Goal: Navigation & Orientation: Find specific page/section

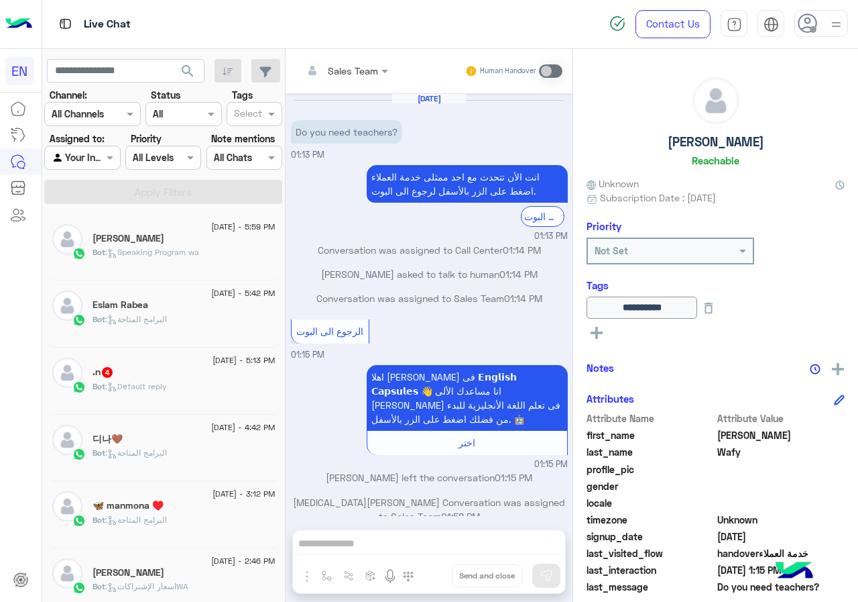
scroll to position [121, 0]
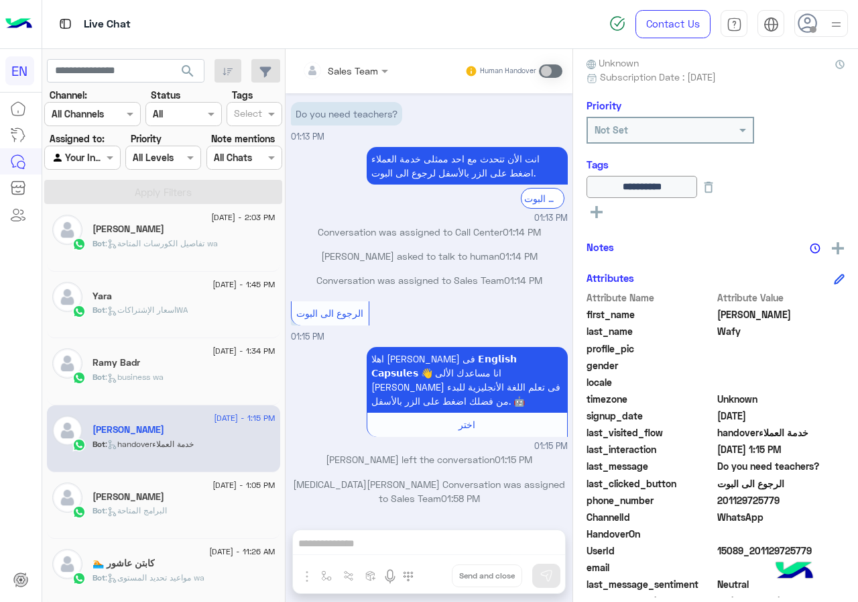
click at [207, 374] on div "Bot : business wa" at bounding box center [184, 382] width 183 height 23
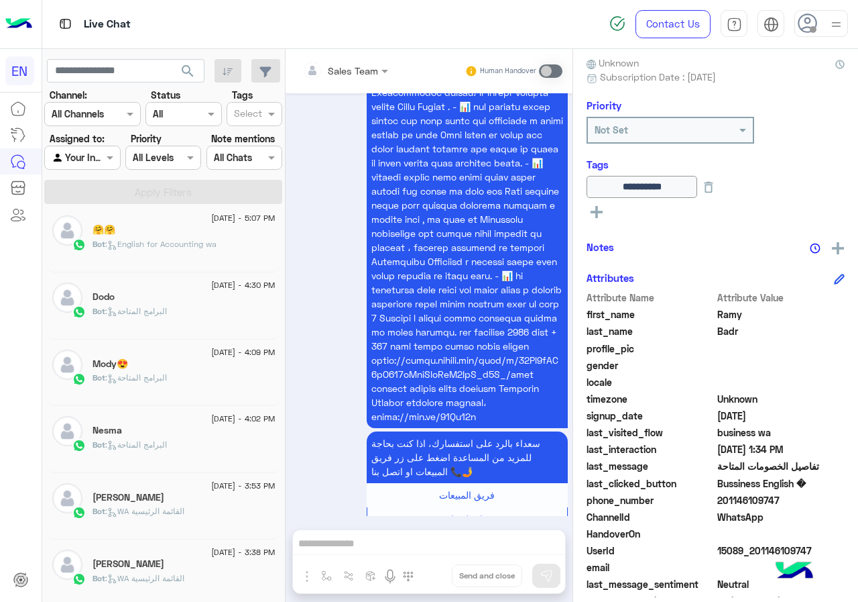
scroll to position [677, 0]
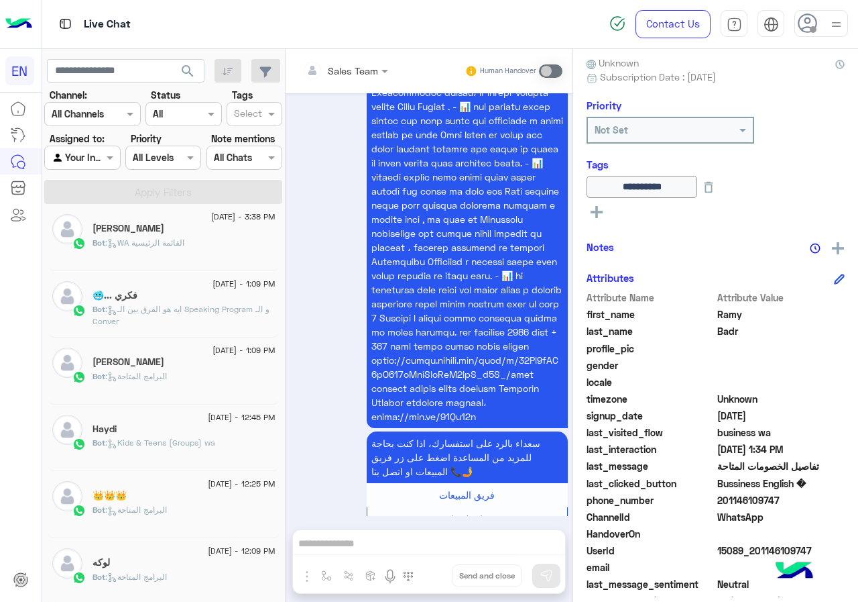
click at [256, 557] on div "لوكه" at bounding box center [184, 564] width 183 height 14
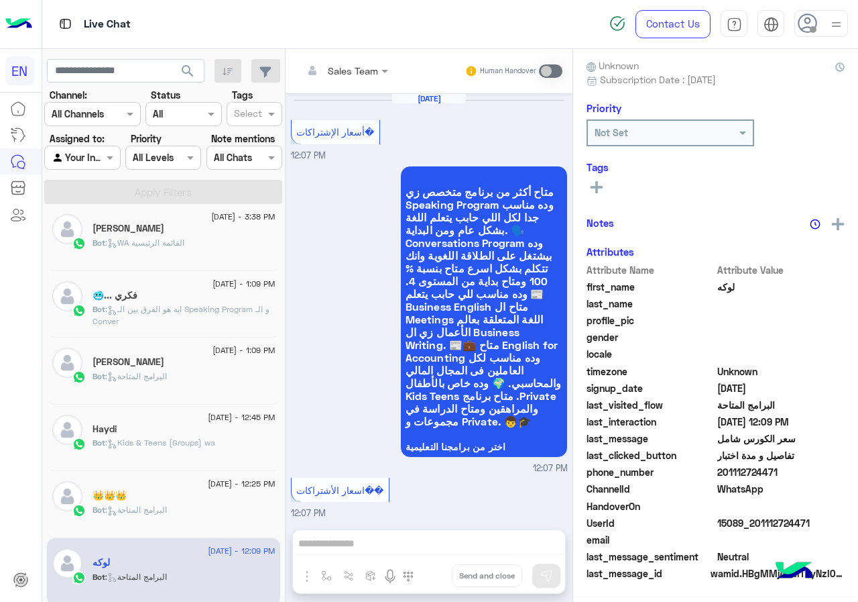
scroll to position [1760, 0]
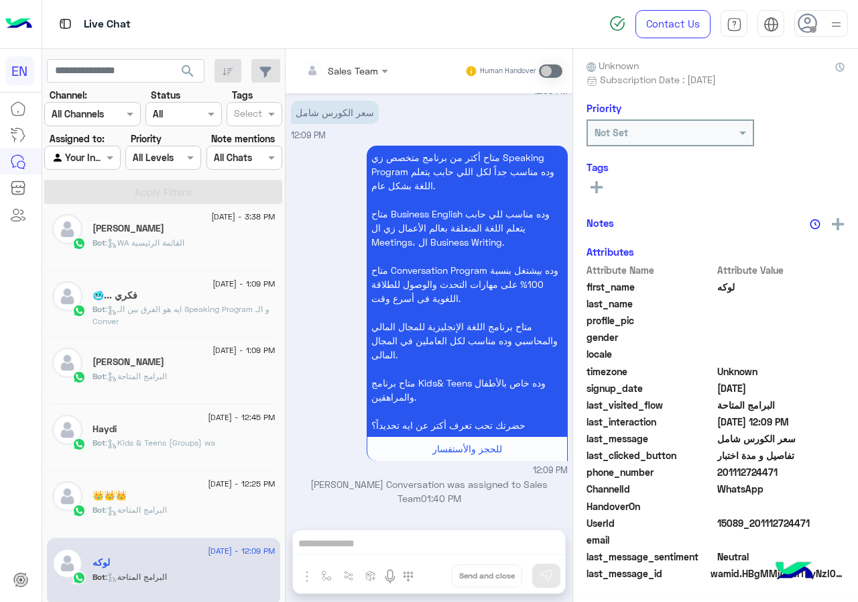
click at [175, 457] on div "Bot : Kids & Teens (Groups) wa" at bounding box center [184, 448] width 183 height 23
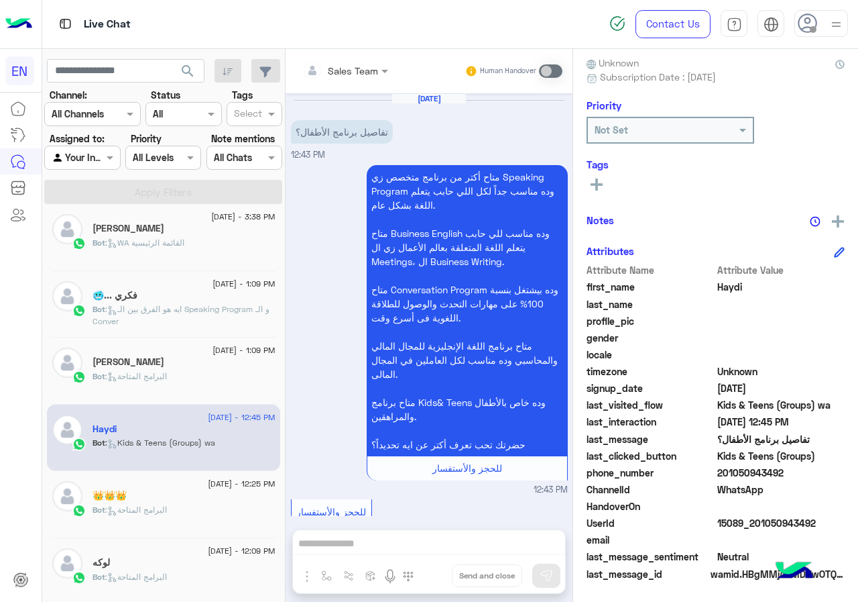
scroll to position [636, 0]
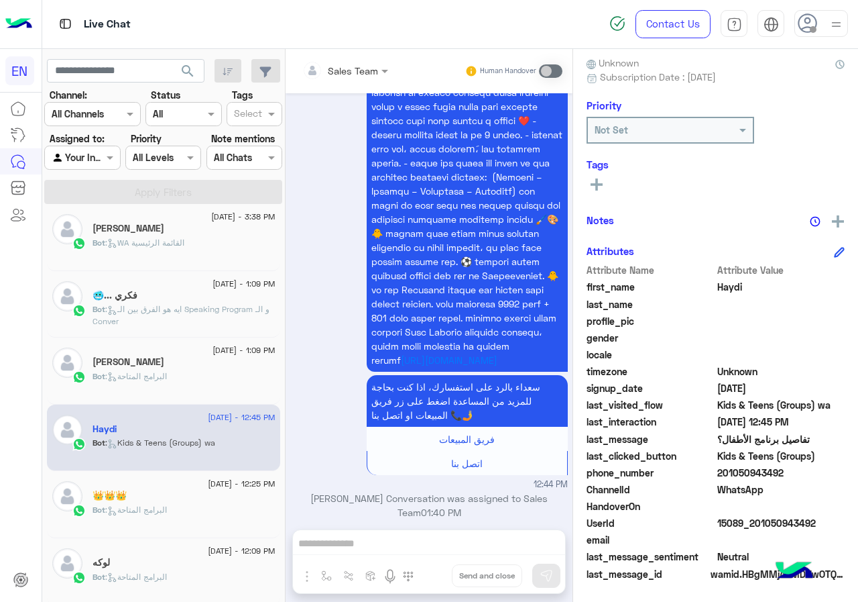
drag, startPoint x: 720, startPoint y: 473, endPoint x: 782, endPoint y: 480, distance: 62.0
click at [782, 480] on span "201050943492" at bounding box center [782, 472] width 128 height 14
copy span "01050943492"
click at [598, 186] on rect at bounding box center [597, 184] width 3 height 12
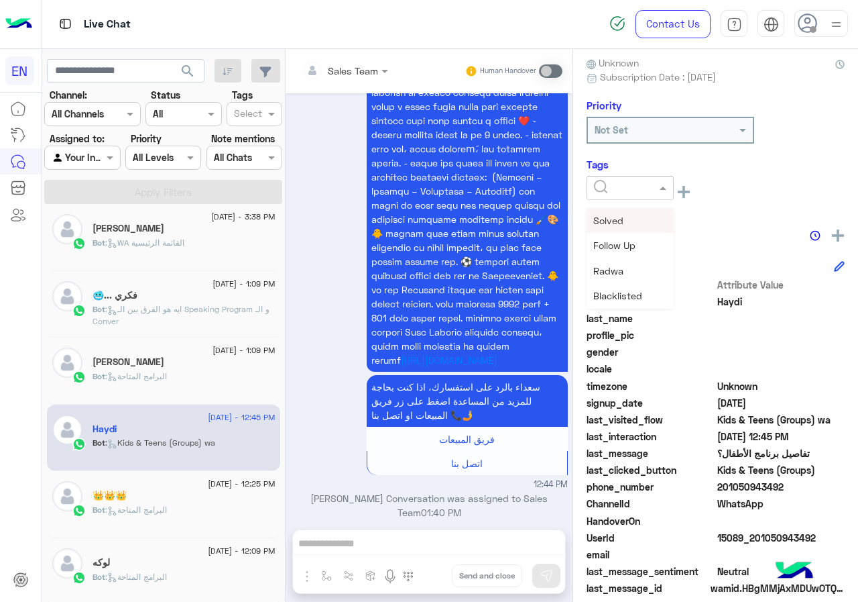
click at [620, 176] on div at bounding box center [630, 188] width 87 height 24
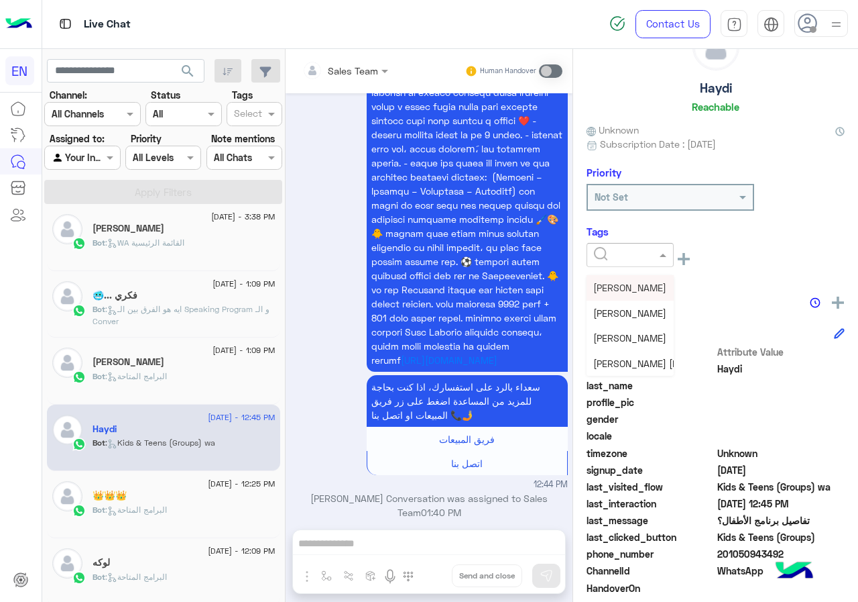
scroll to position [121, 0]
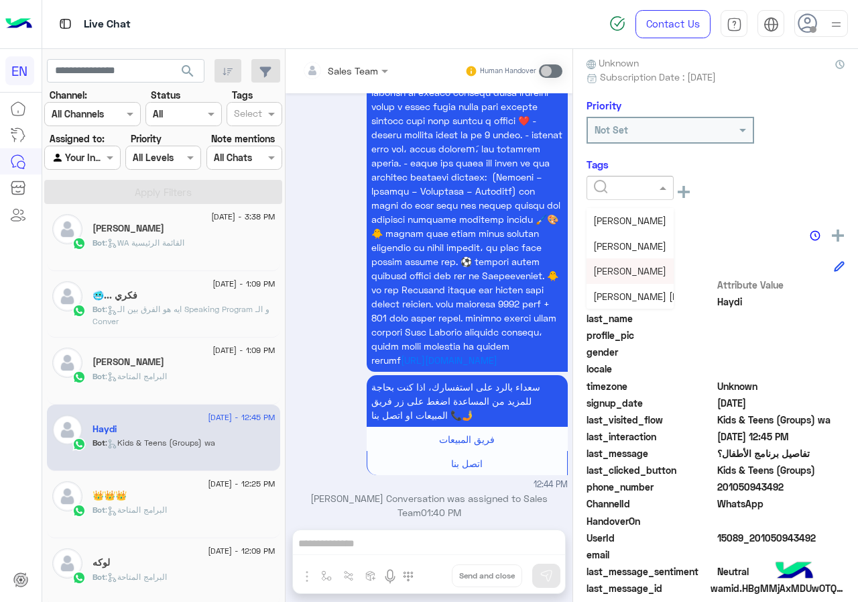
click at [629, 272] on span "[PERSON_NAME]" at bounding box center [630, 270] width 73 height 11
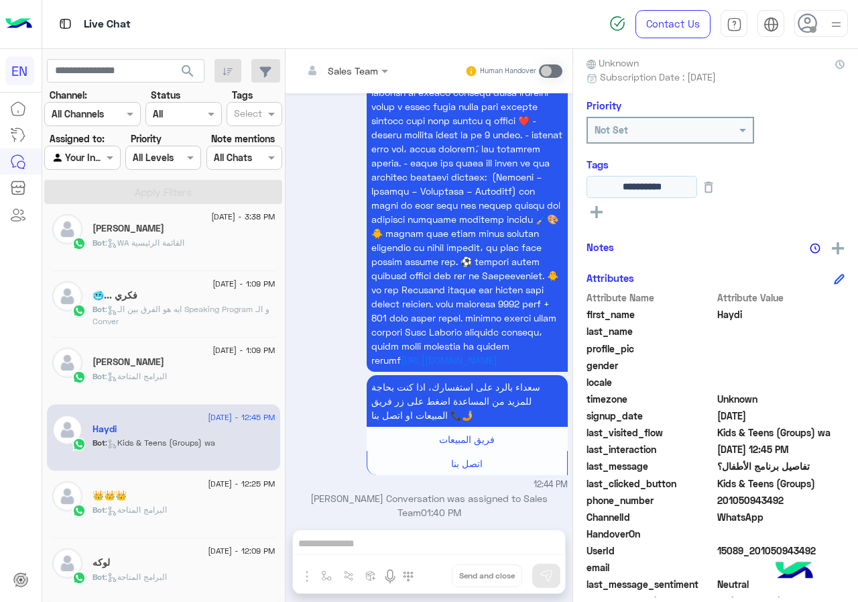
click at [630, 190] on input "**********" at bounding box center [642, 187] width 111 height 22
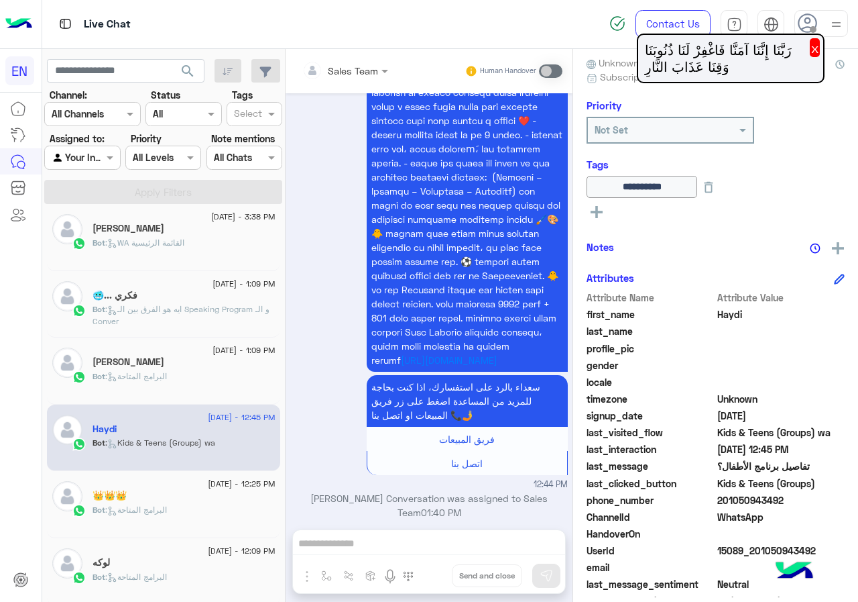
click at [164, 481] on div "[DATE] - 12:25 PM" at bounding box center [184, 485] width 183 height 9
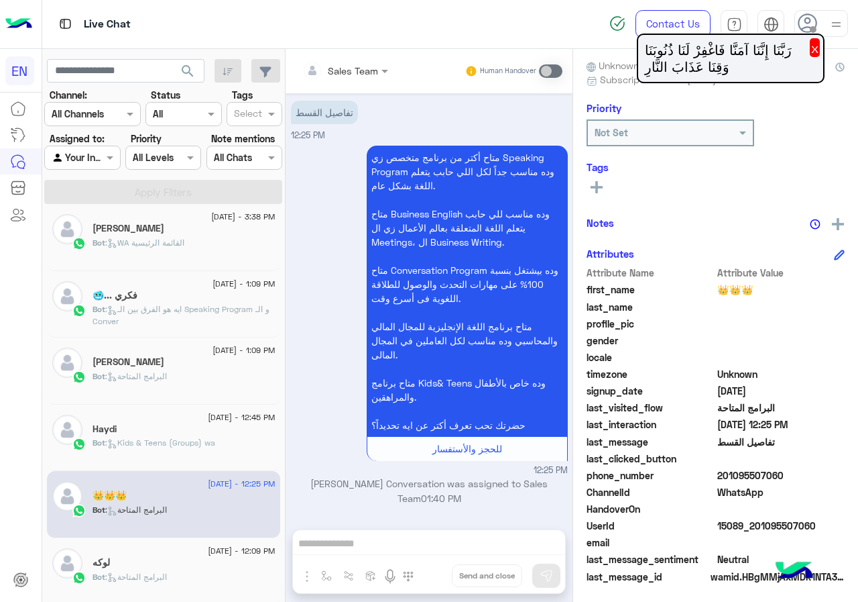
scroll to position [121, 0]
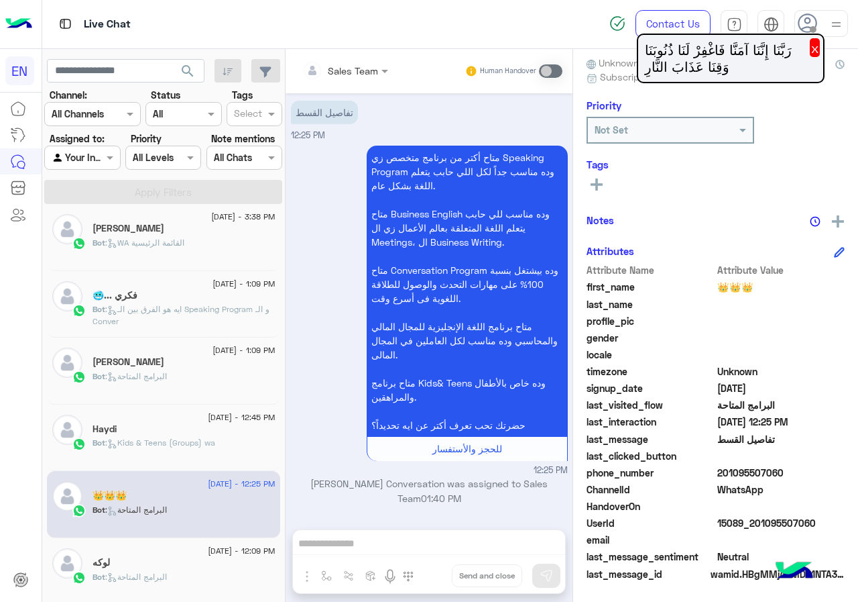
drag, startPoint x: 722, startPoint y: 470, endPoint x: 786, endPoint y: 469, distance: 64.4
click at [786, 469] on span "201095507060" at bounding box center [782, 472] width 128 height 14
copy span "01095507060"
click at [599, 183] on icon at bounding box center [597, 184] width 12 height 12
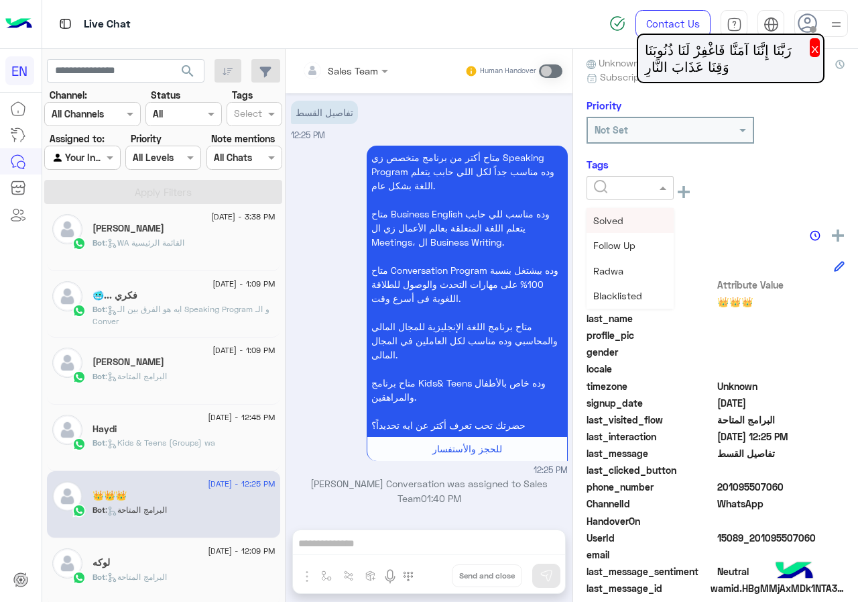
click at [632, 178] on div at bounding box center [630, 188] width 87 height 24
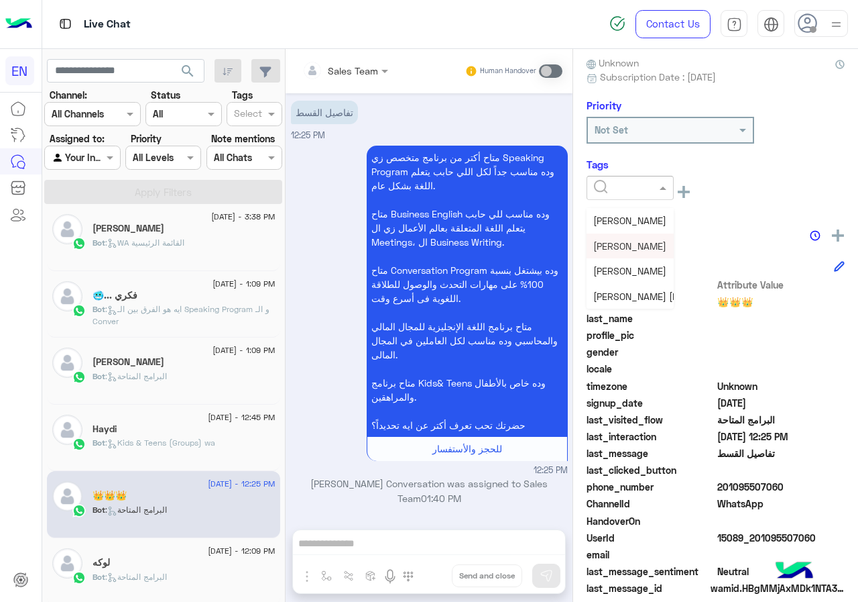
click at [639, 254] on div "[PERSON_NAME]" at bounding box center [630, 245] width 87 height 25
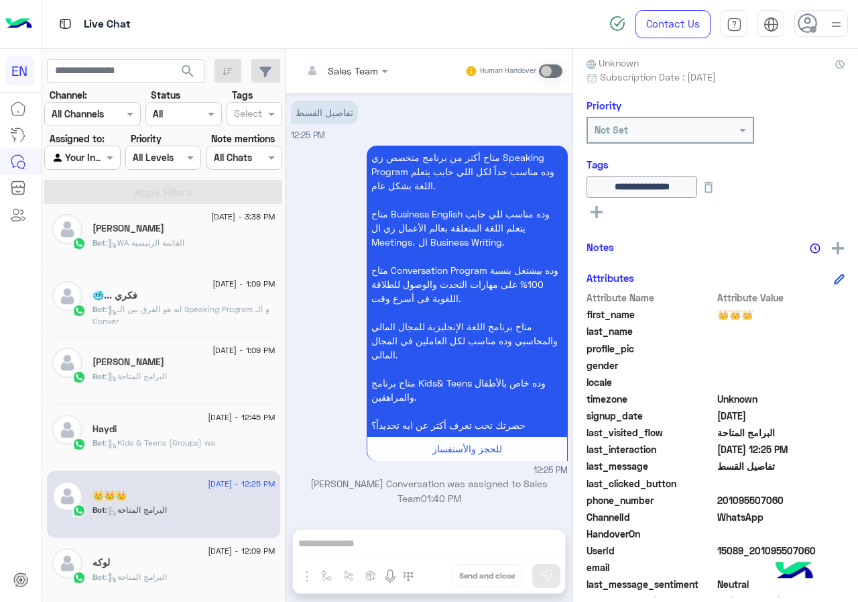
click at [176, 435] on div "Haydi" at bounding box center [184, 430] width 183 height 14
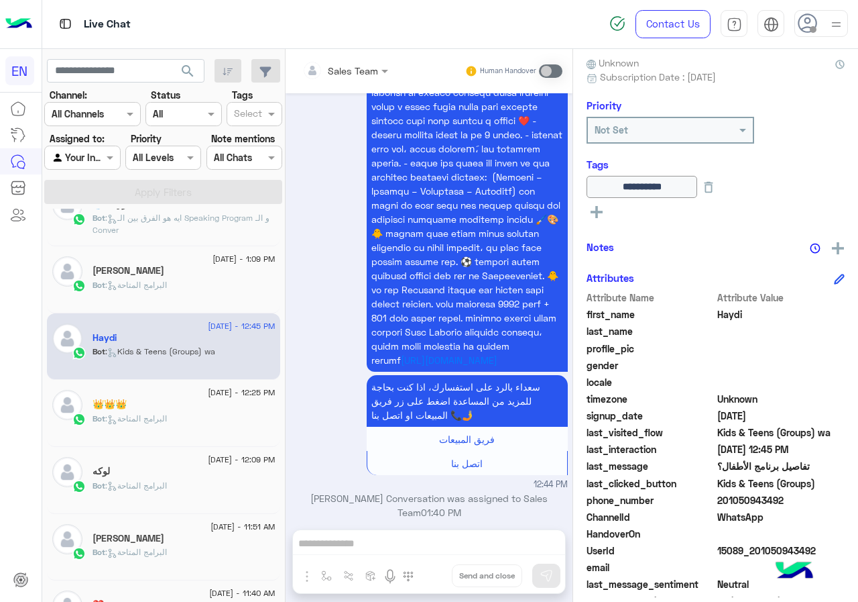
scroll to position [812, 0]
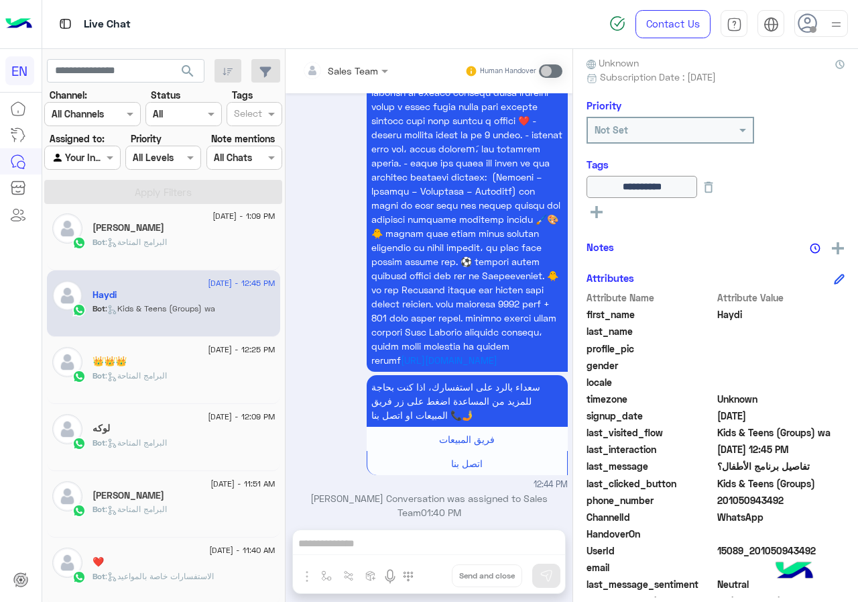
click at [140, 421] on div "[DATE] - 12:09 PM" at bounding box center [184, 418] width 183 height 9
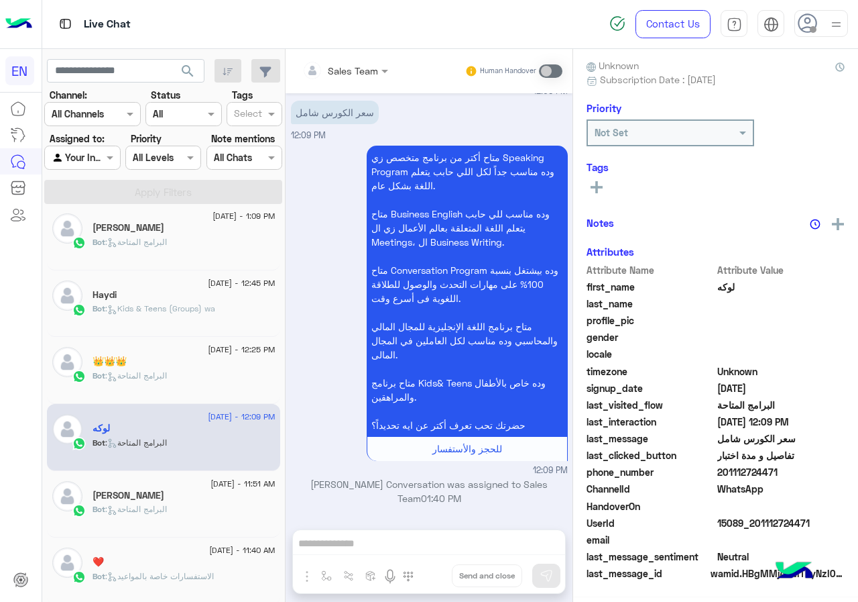
scroll to position [121, 0]
drag, startPoint x: 720, startPoint y: 473, endPoint x: 820, endPoint y: 474, distance: 100.6
click at [820, 474] on span "201112724471" at bounding box center [782, 472] width 128 height 14
copy span "01112724471"
click at [592, 186] on rect at bounding box center [597, 184] width 12 height 3
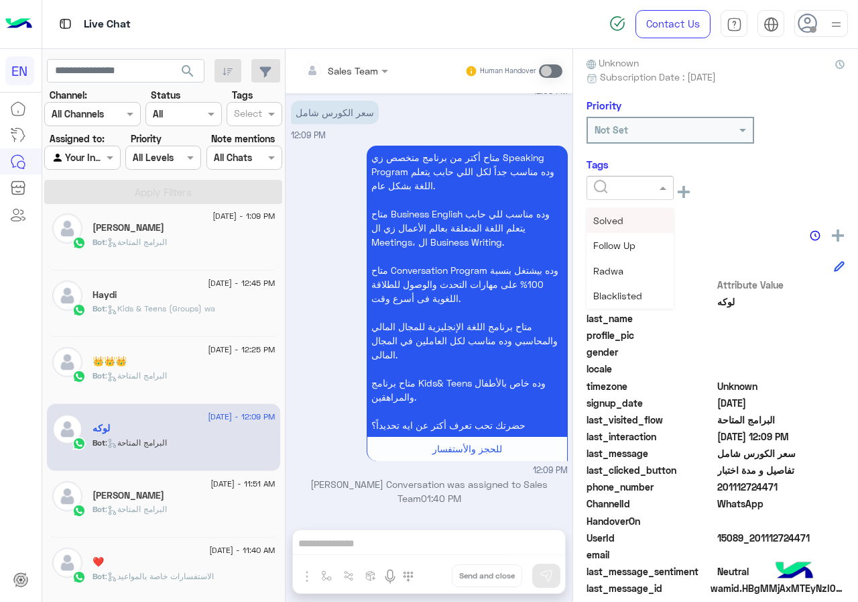
click at [620, 192] on input "text" at bounding box center [614, 188] width 41 height 14
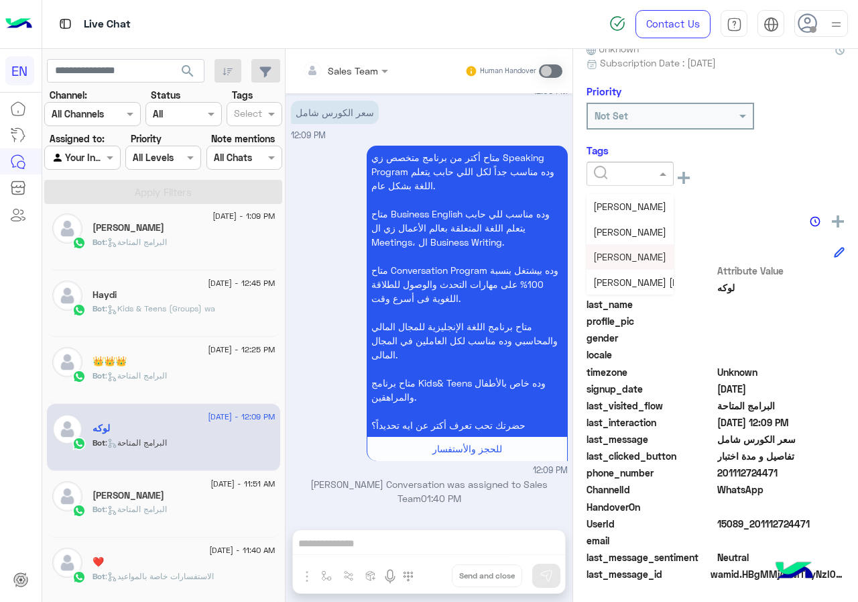
click at [637, 256] on span "[PERSON_NAME]" at bounding box center [630, 256] width 73 height 11
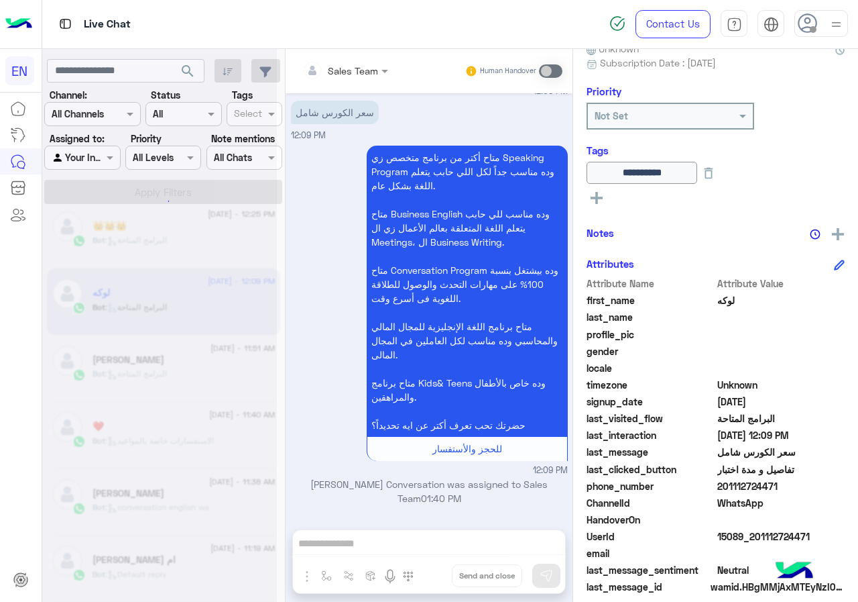
scroll to position [7, 0]
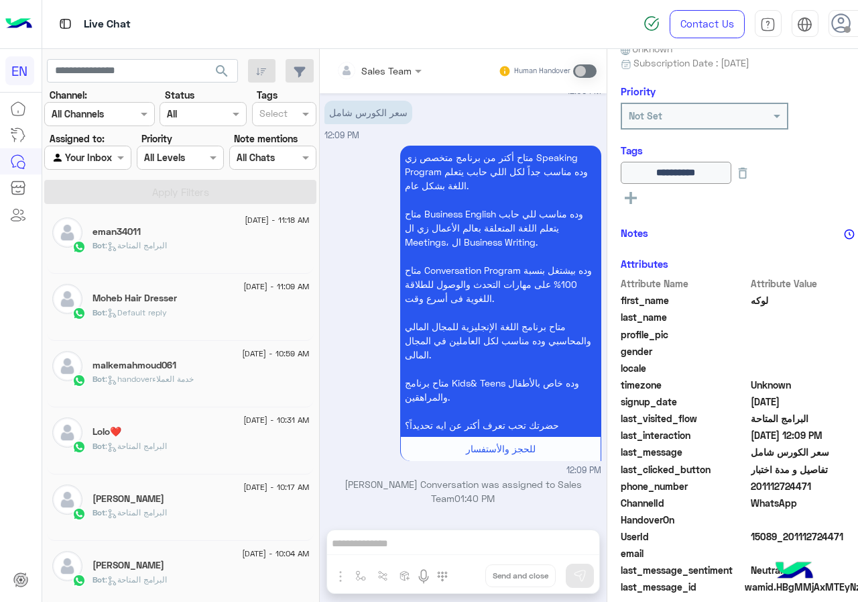
click at [188, 577] on div "Bot : البرامج المتاحة" at bounding box center [201, 584] width 217 height 23
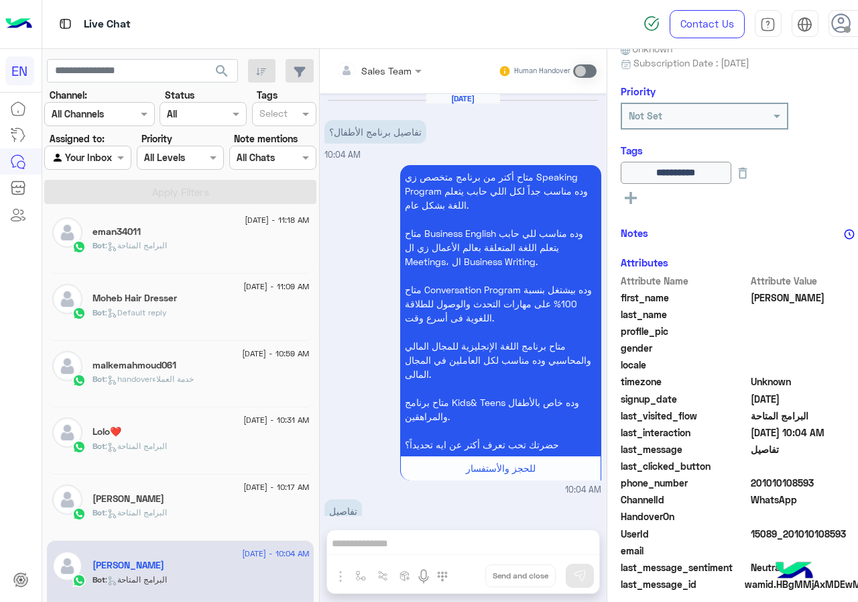
scroll to position [398, 0]
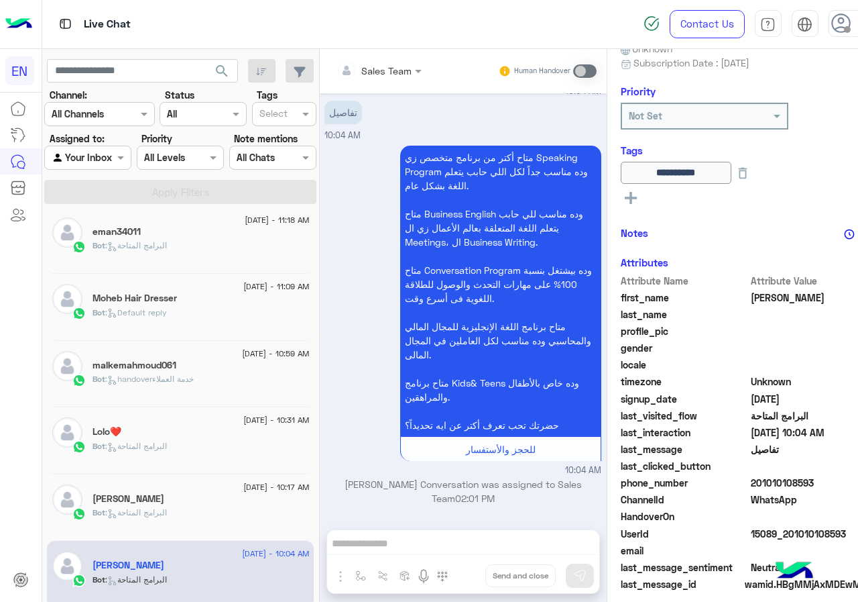
click at [152, 506] on p "Bot : البرامج المتاحة" at bounding box center [130, 512] width 74 height 12
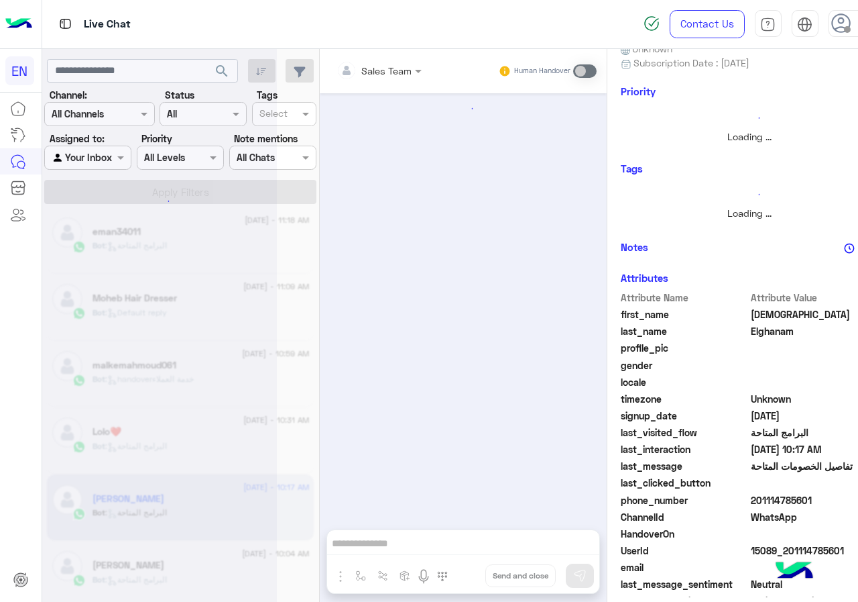
scroll to position [19, 0]
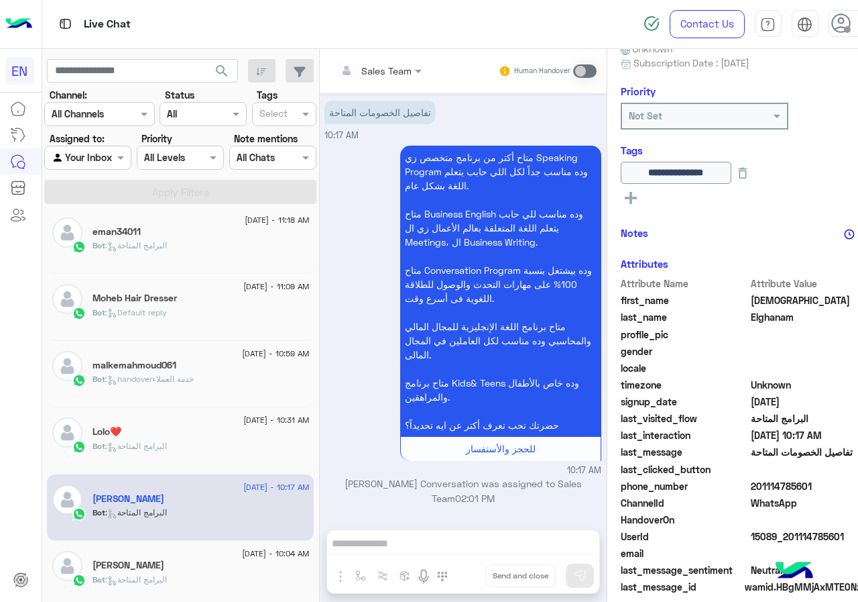
click at [135, 432] on div "Lolo❤️" at bounding box center [201, 433] width 217 height 14
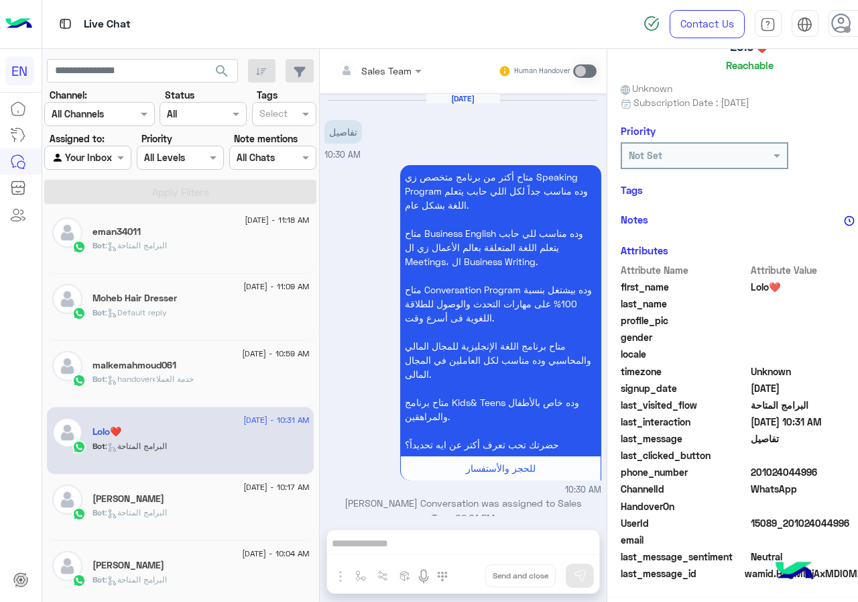
scroll to position [19, 0]
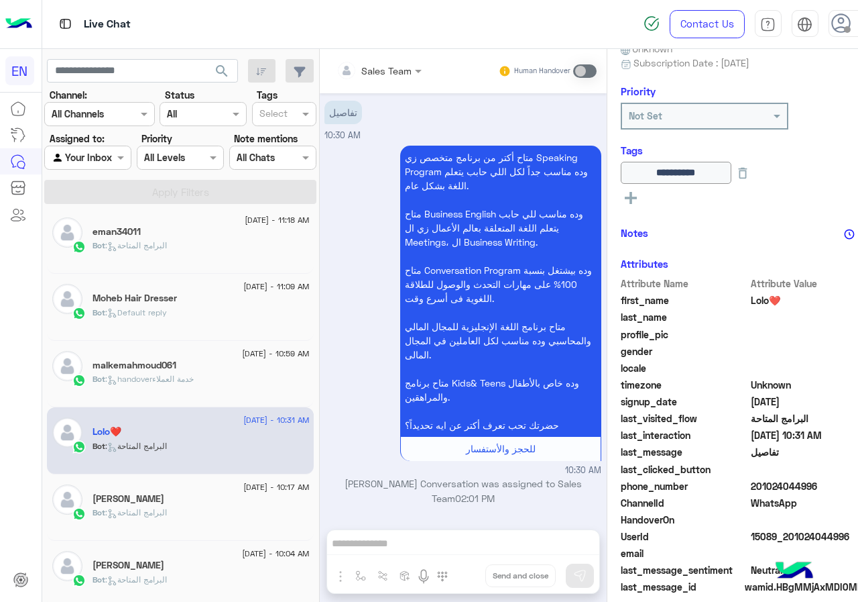
click at [170, 382] on span ": handoverخدمة العملاء" at bounding box center [149, 379] width 89 height 10
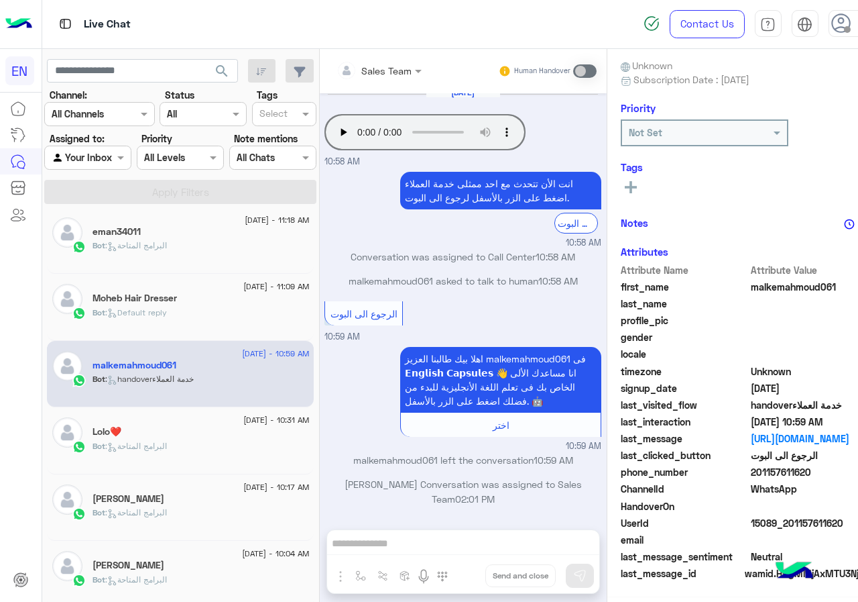
scroll to position [121, 0]
drag, startPoint x: 720, startPoint y: 471, endPoint x: 791, endPoint y: 474, distance: 71.1
click at [791, 474] on span "201157611620" at bounding box center [815, 472] width 128 height 14
copy span "01157611620"
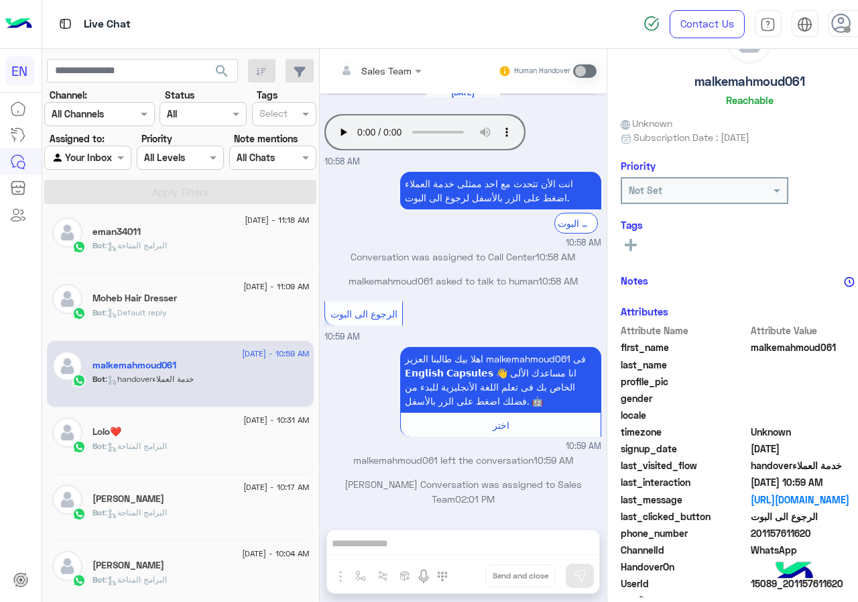
scroll to position [0, 0]
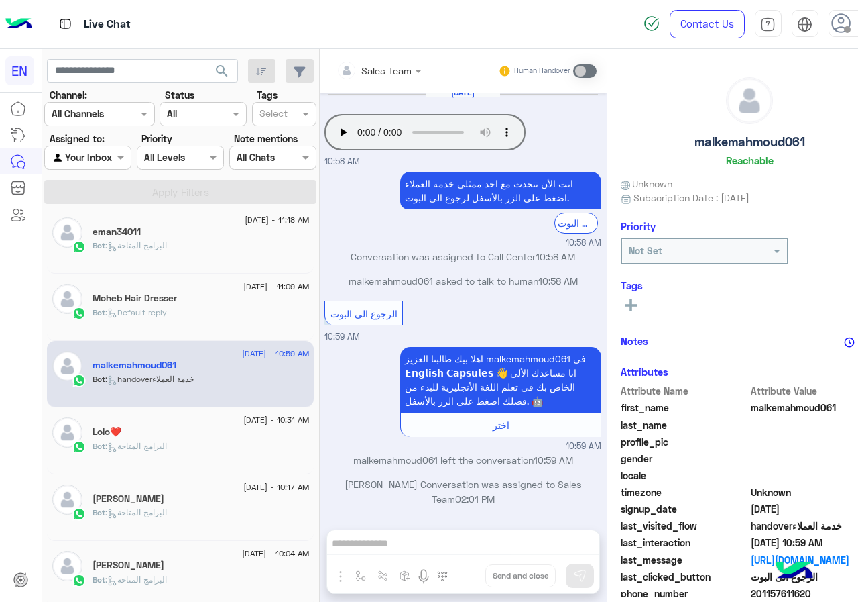
click at [717, 143] on h5 "malkemahmoud061" at bounding box center [750, 141] width 111 height 15
copy h5 "malkemahmoud061"
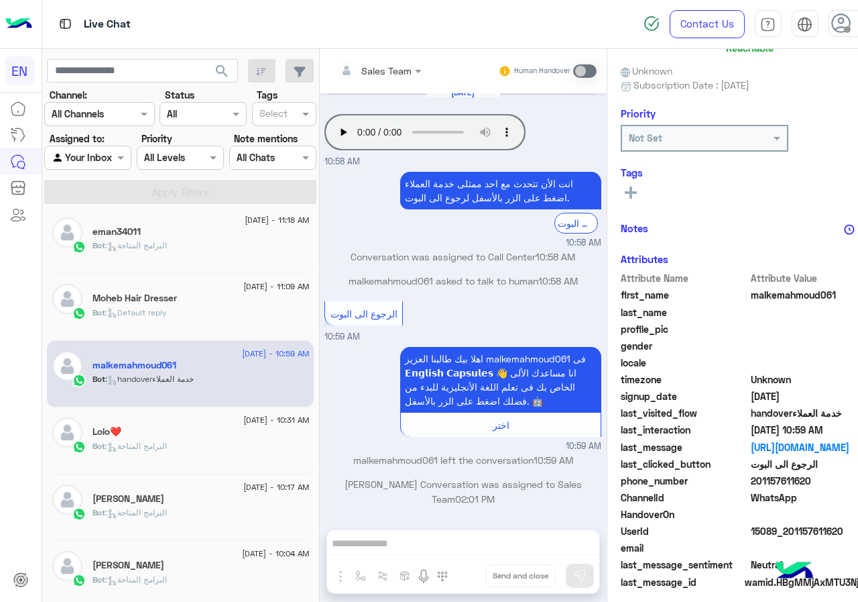
scroll to position [121, 0]
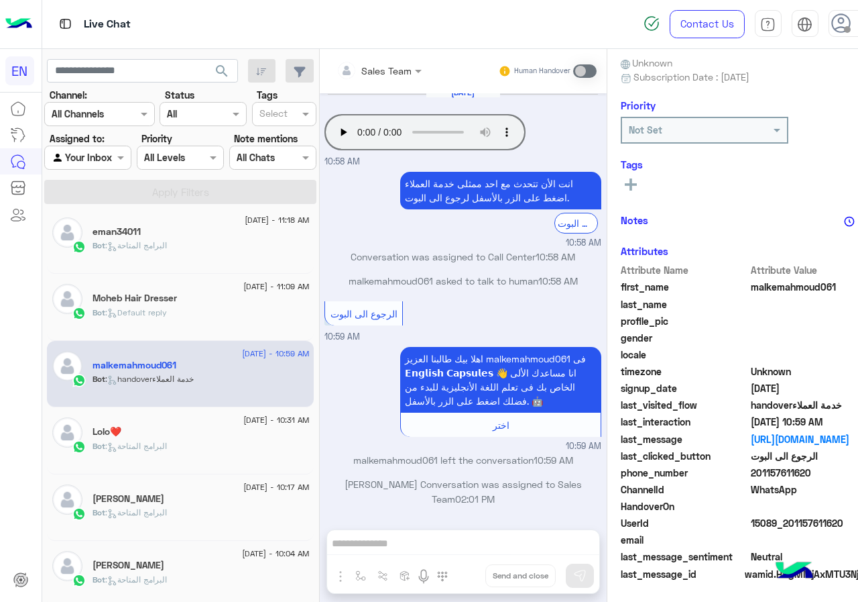
click at [625, 190] on icon at bounding box center [631, 184] width 12 height 12
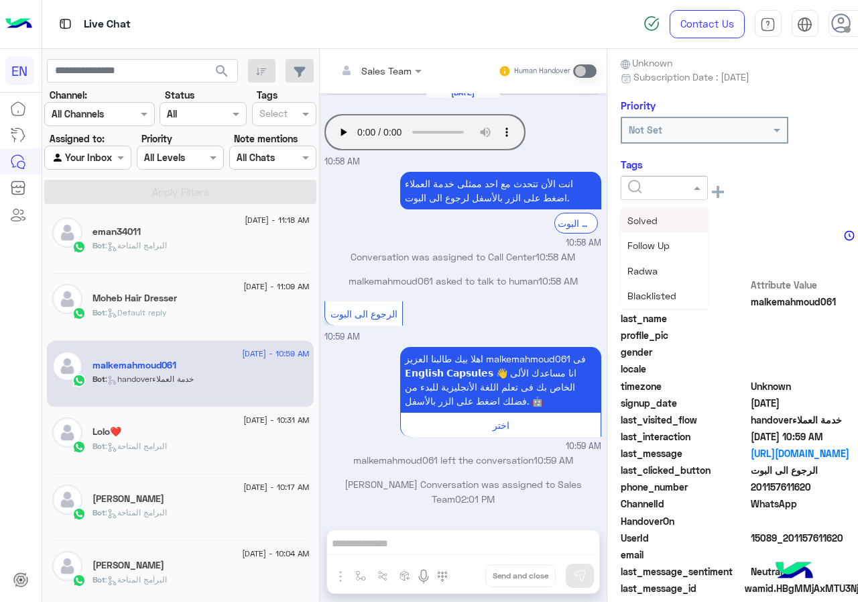
click at [628, 190] on input "text" at bounding box center [648, 188] width 41 height 14
click at [638, 270] on span "[PERSON_NAME]" at bounding box center [664, 270] width 73 height 11
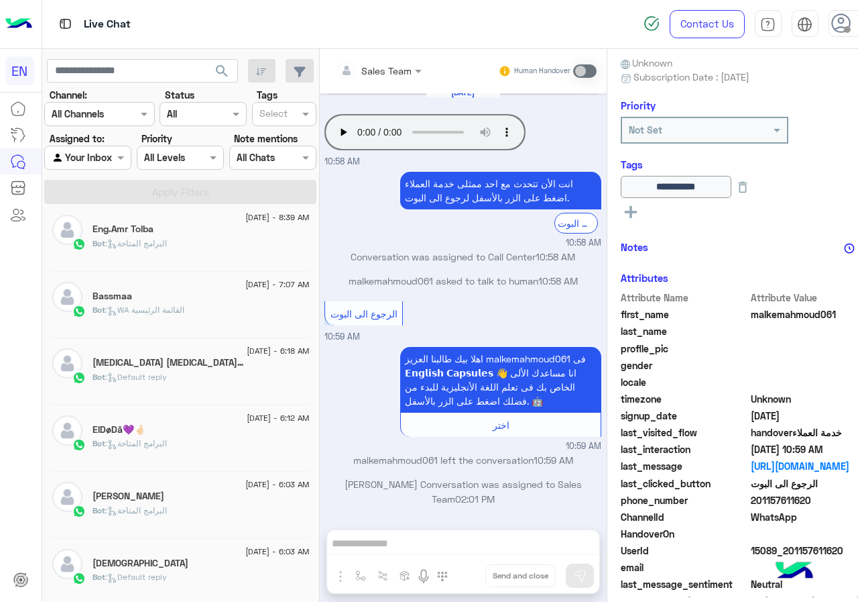
scroll to position [610, 0]
click at [190, 524] on div "Bot : Default reply" at bounding box center [201, 515] width 217 height 23
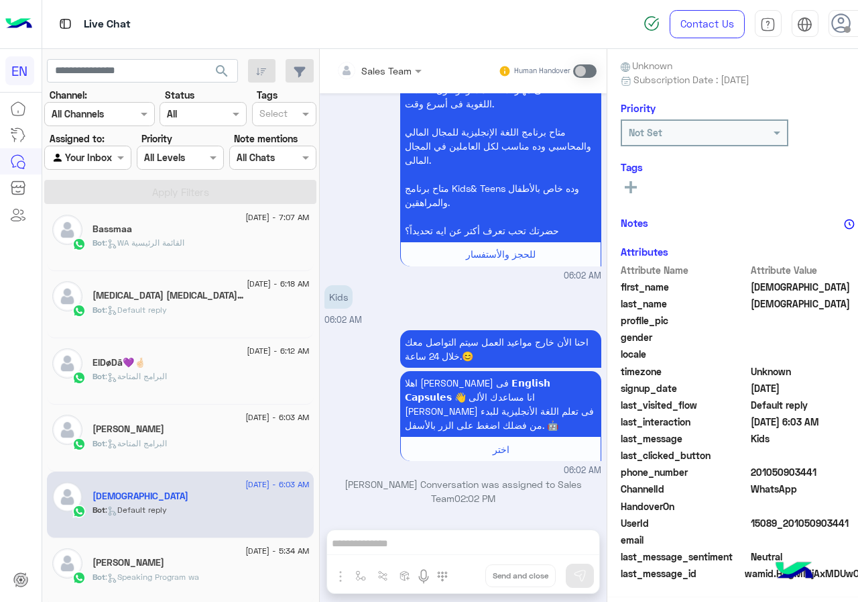
scroll to position [121, 0]
drag, startPoint x: 719, startPoint y: 470, endPoint x: 820, endPoint y: 469, distance: 100.6
click at [820, 469] on span "201050903441" at bounding box center [815, 472] width 128 height 14
copy span "01050903441"
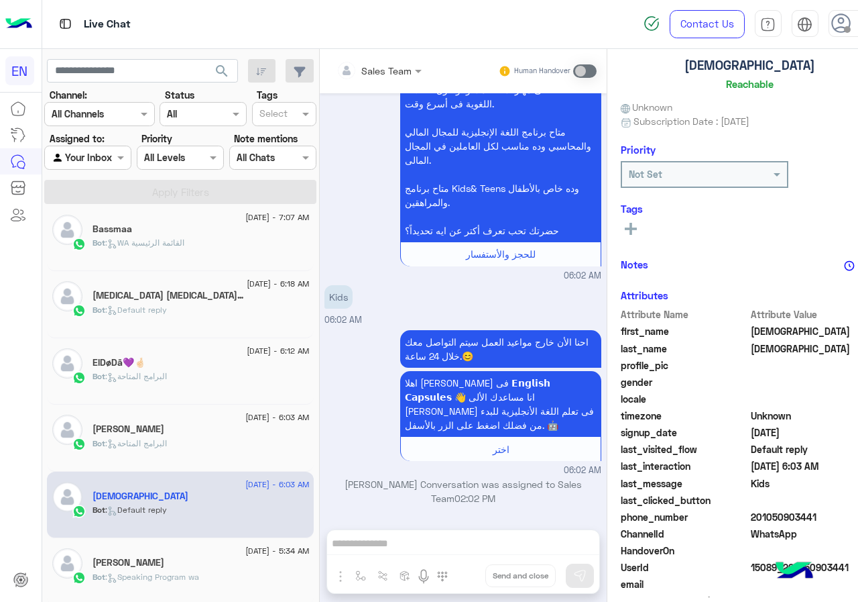
scroll to position [0, 0]
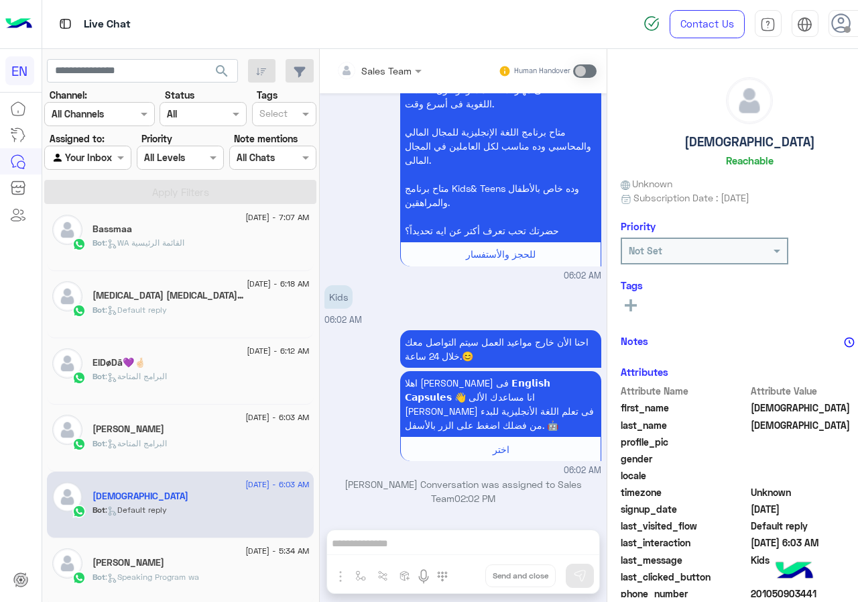
click at [718, 136] on h5 "[DEMOGRAPHIC_DATA]" at bounding box center [750, 141] width 131 height 15
drag, startPoint x: 703, startPoint y: 130, endPoint x: 703, endPoint y: 138, distance: 8.0
click at [703, 133] on div "[DEMOGRAPHIC_DATA] Reachable" at bounding box center [750, 124] width 258 height 95
click at [703, 138] on h5 "[DEMOGRAPHIC_DATA]" at bounding box center [750, 141] width 131 height 15
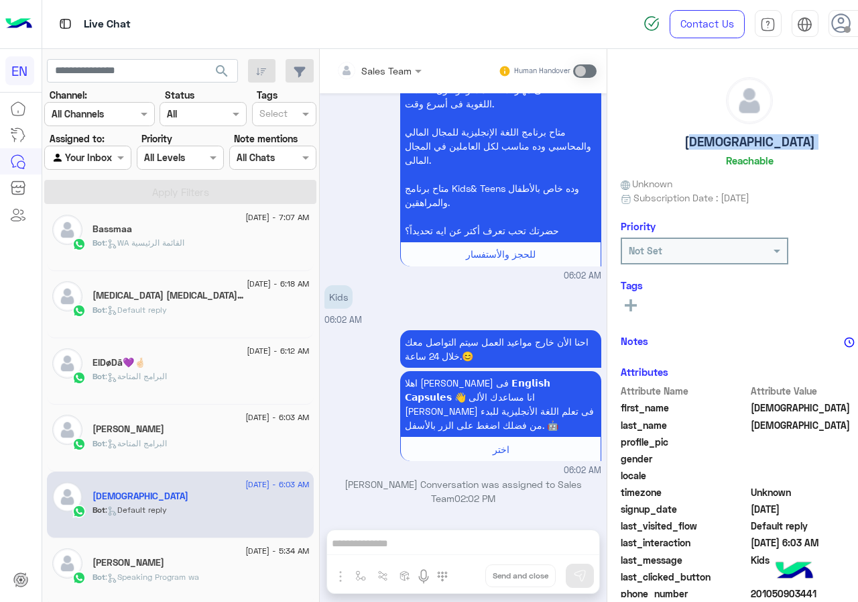
click at [703, 138] on h5 "[DEMOGRAPHIC_DATA]" at bounding box center [750, 141] width 131 height 15
copy h5 "[DEMOGRAPHIC_DATA]"
drag, startPoint x: 596, startPoint y: 289, endPoint x: 597, endPoint y: 298, distance: 9.5
click at [621, 291] on h6 "Tags" at bounding box center [750, 285] width 258 height 12
click at [630, 300] on rect at bounding box center [631, 305] width 3 height 12
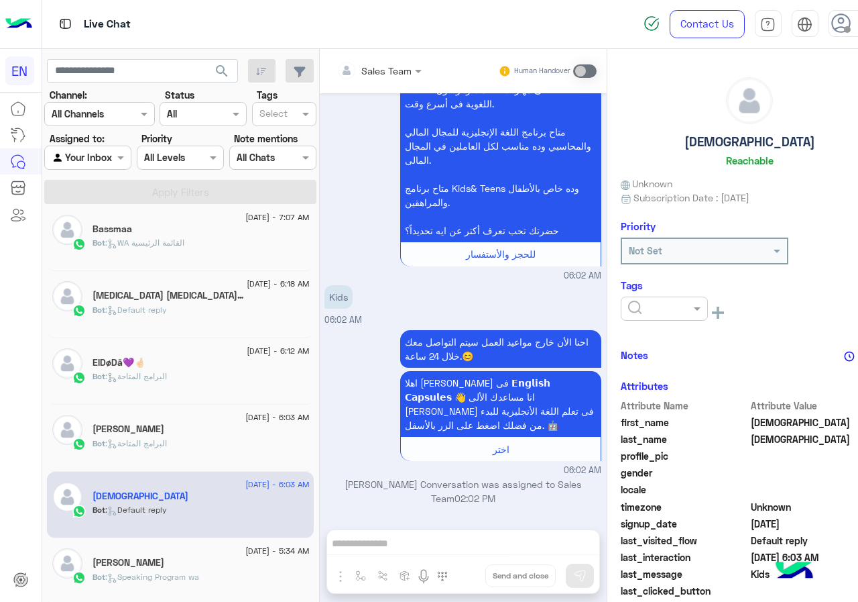
click at [628, 302] on input "text" at bounding box center [648, 309] width 41 height 14
click at [628, 391] on span "[PERSON_NAME]" at bounding box center [664, 391] width 73 height 11
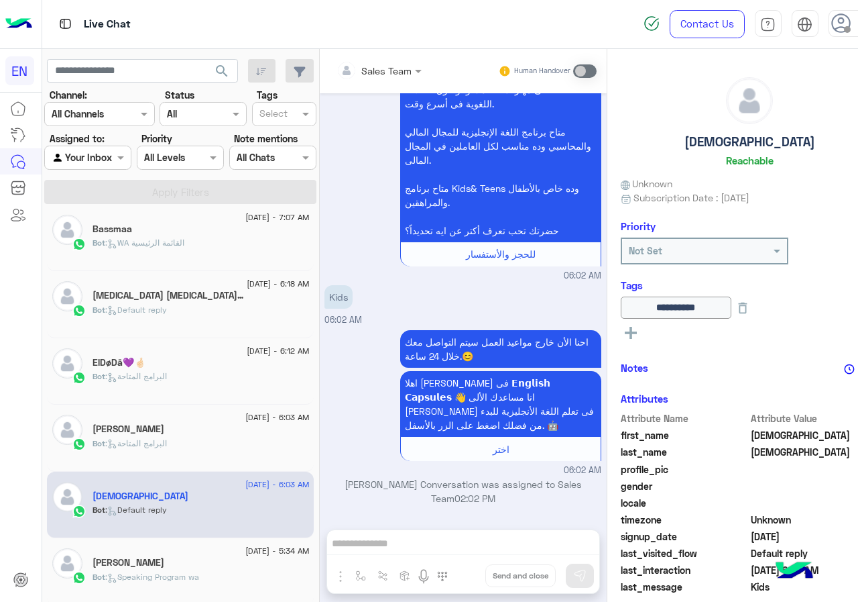
scroll to position [677, 0]
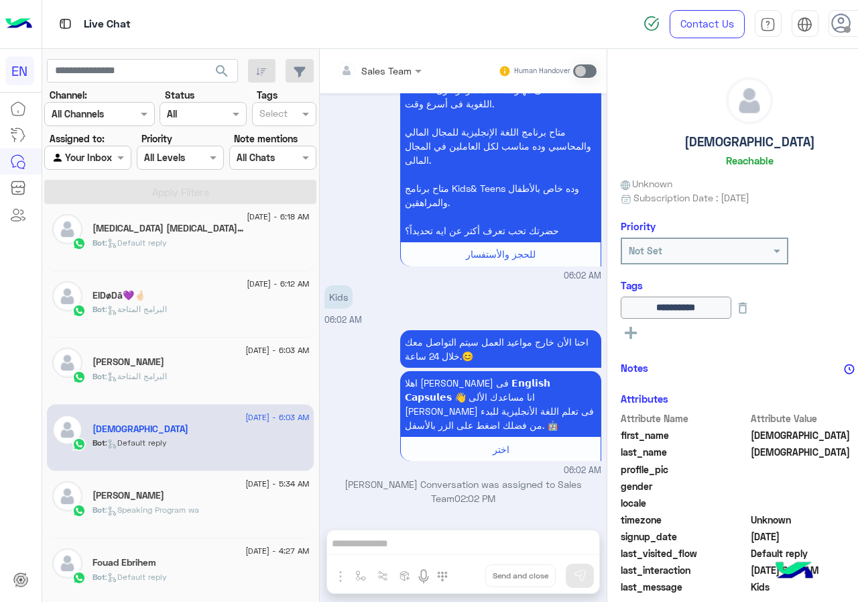
click at [245, 478] on span "[DATE] - 5:34 AM" at bounding box center [277, 484] width 64 height 12
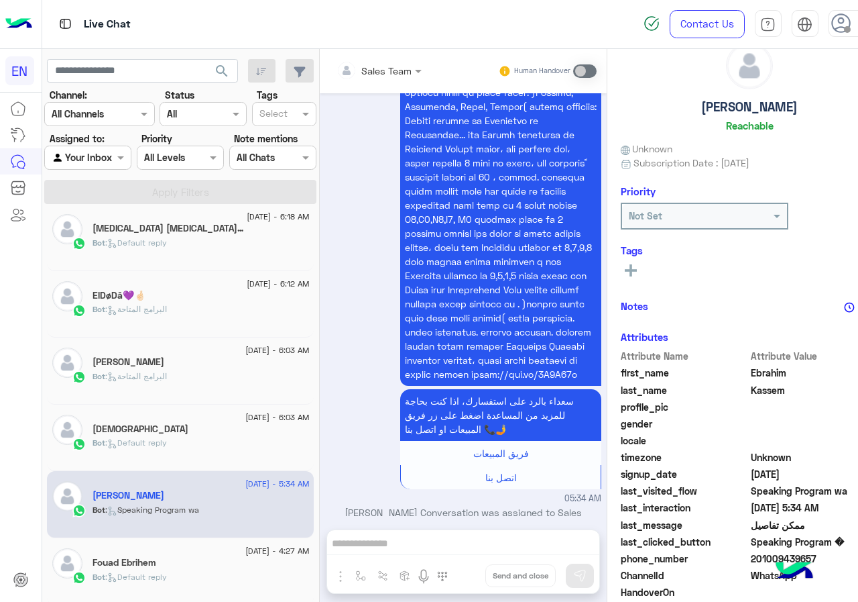
scroll to position [121, 0]
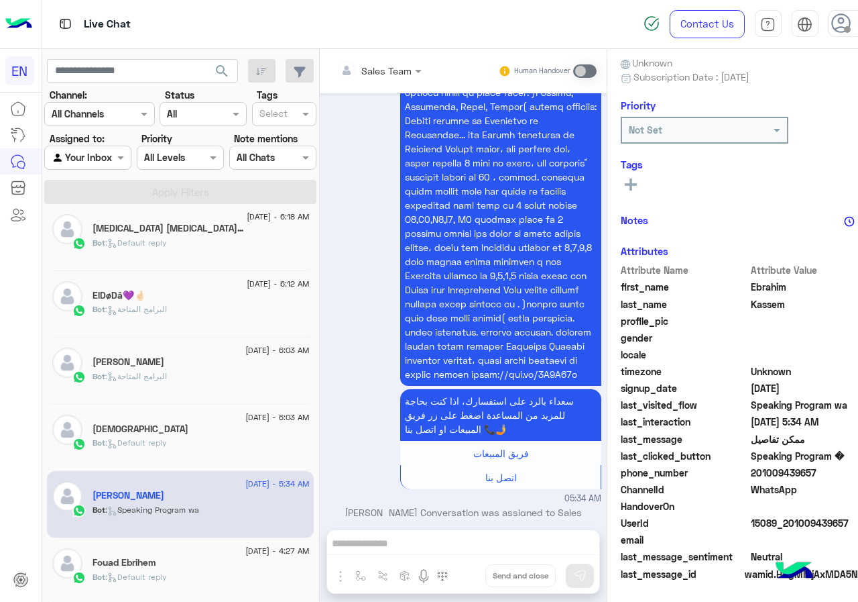
drag, startPoint x: 720, startPoint y: 472, endPoint x: 793, endPoint y: 478, distance: 72.6
click at [793, 478] on span "201009439657" at bounding box center [815, 472] width 128 height 14
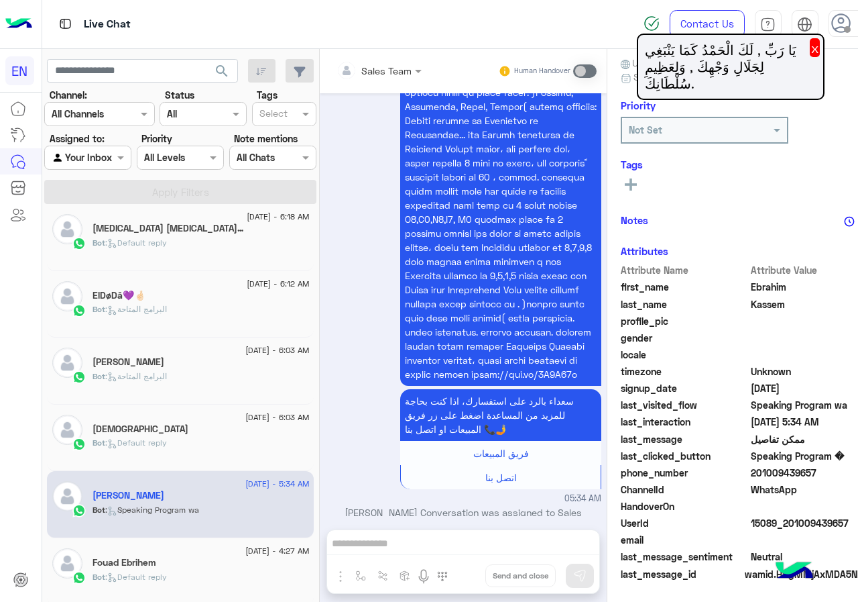
copy span "01009439657"
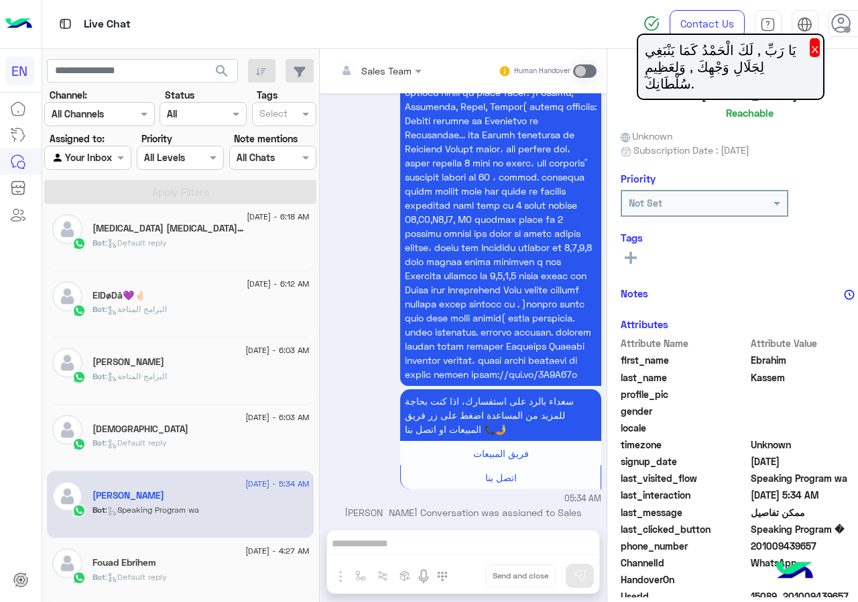
scroll to position [0, 0]
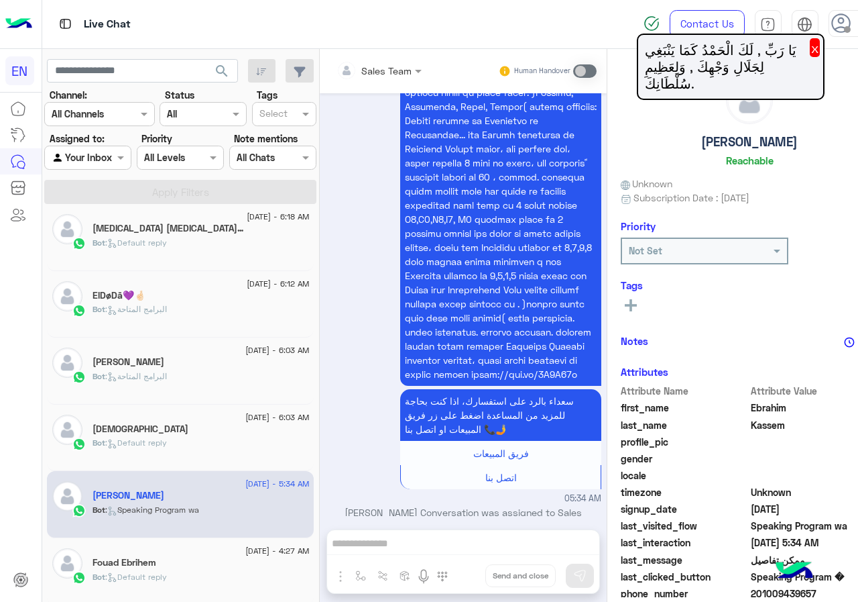
click at [718, 144] on h5 "[PERSON_NAME]" at bounding box center [750, 141] width 97 height 15
copy h5 "[PERSON_NAME]"
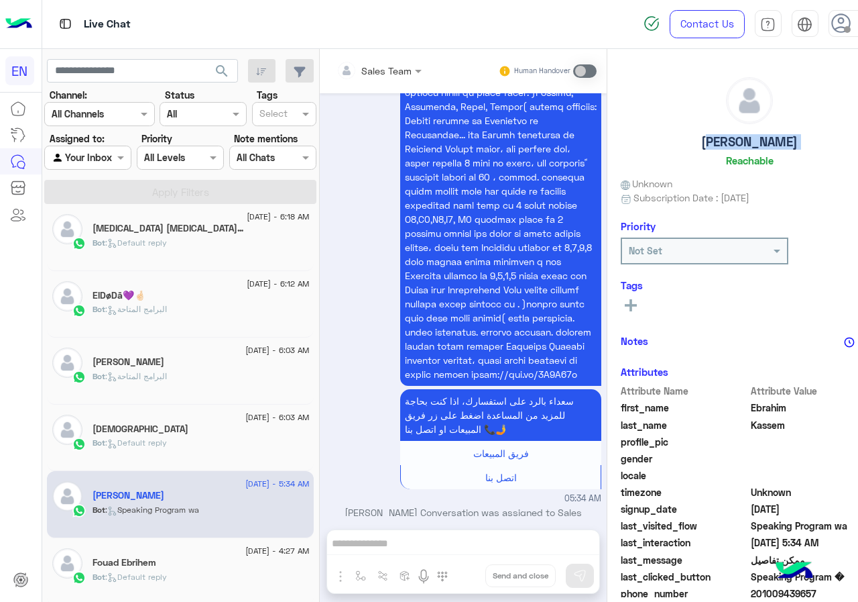
click at [630, 300] on rect at bounding box center [631, 305] width 3 height 12
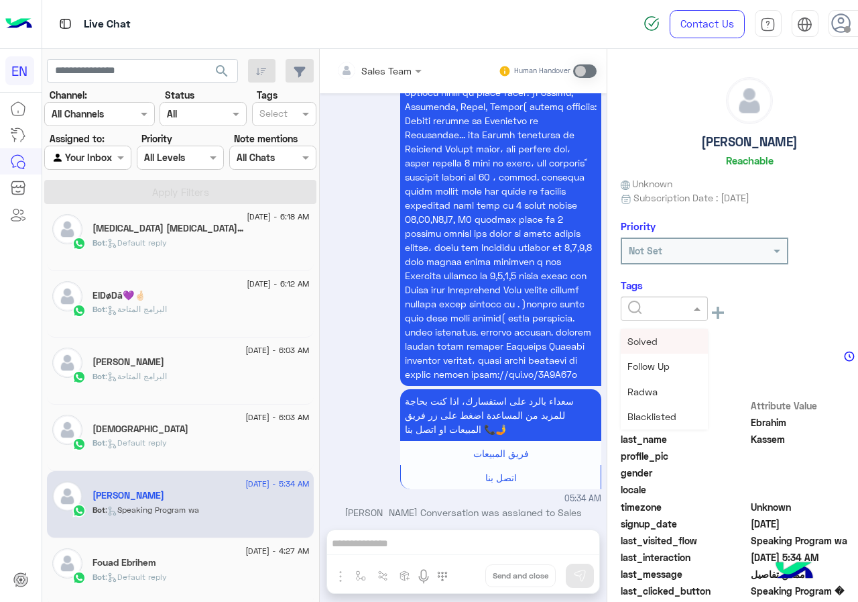
click at [628, 307] on input "text" at bounding box center [648, 309] width 41 height 14
click at [630, 388] on span "[PERSON_NAME]" at bounding box center [664, 391] width 73 height 11
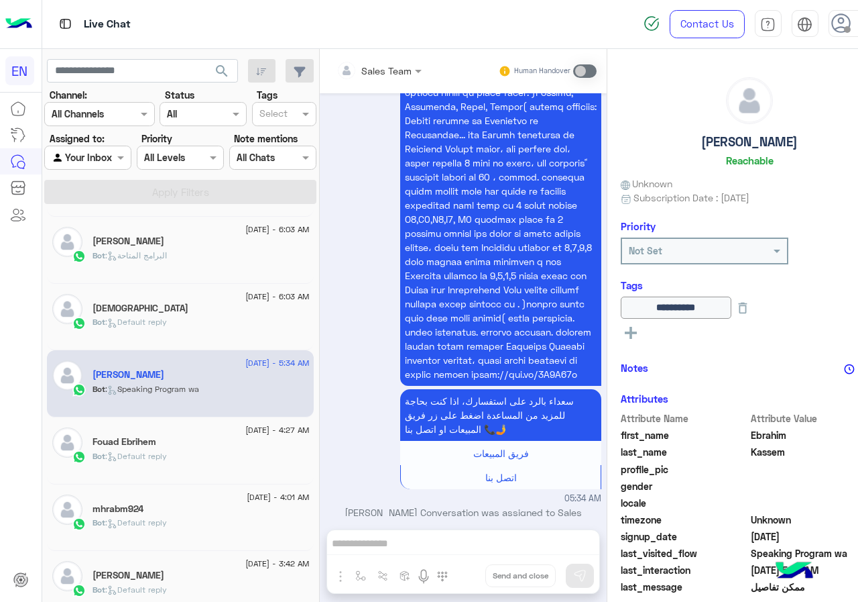
scroll to position [812, 0]
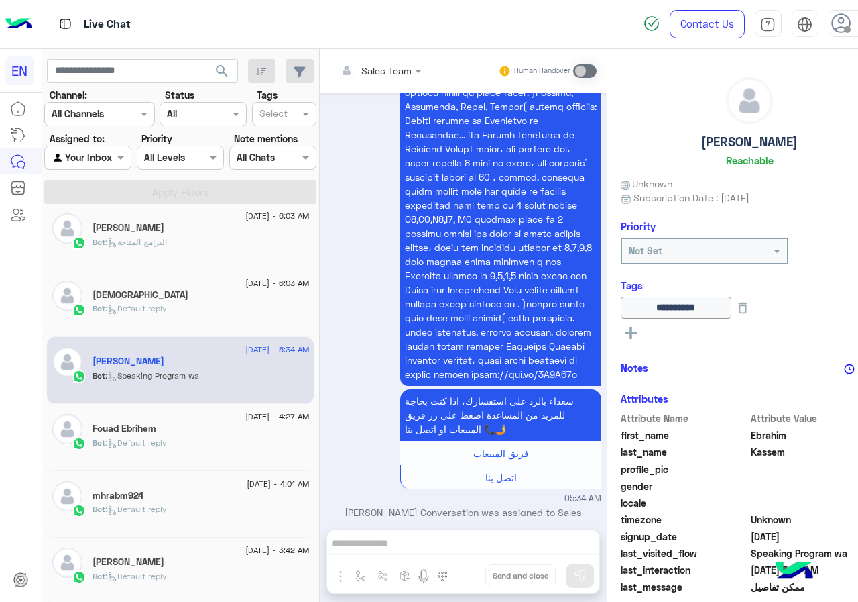
click at [166, 439] on span ": Default reply" at bounding box center [136, 442] width 62 height 10
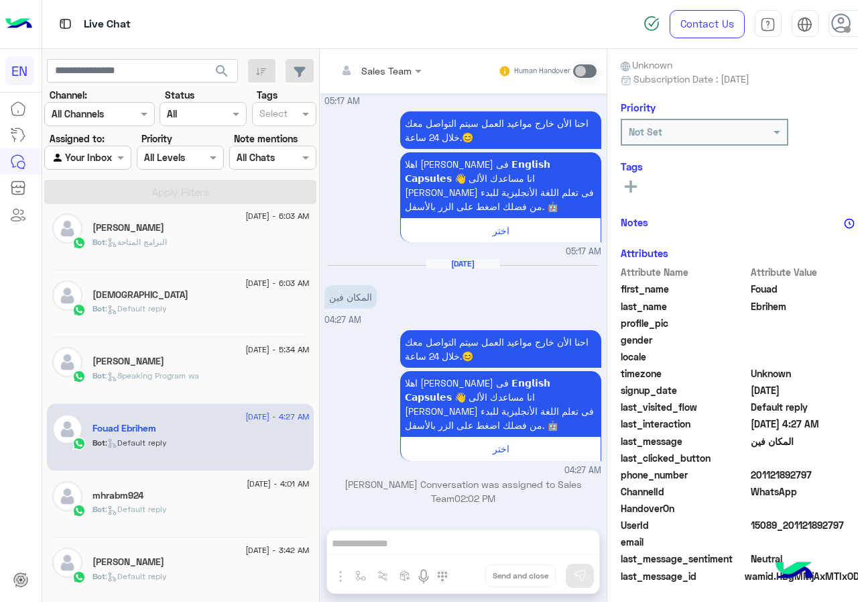
scroll to position [121, 0]
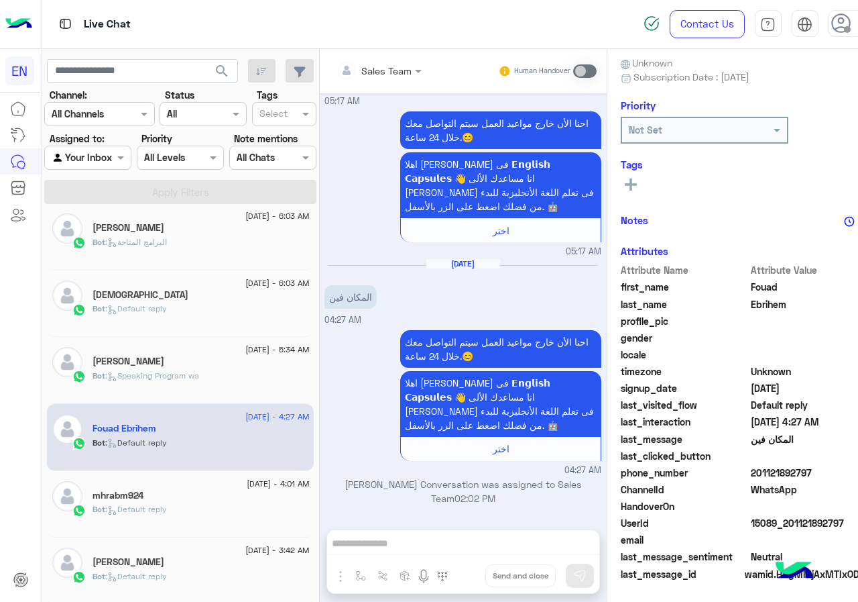
drag, startPoint x: 723, startPoint y: 473, endPoint x: 797, endPoint y: 474, distance: 74.4
click at [797, 473] on span "201121892797" at bounding box center [815, 472] width 128 height 14
copy span "01121892797"
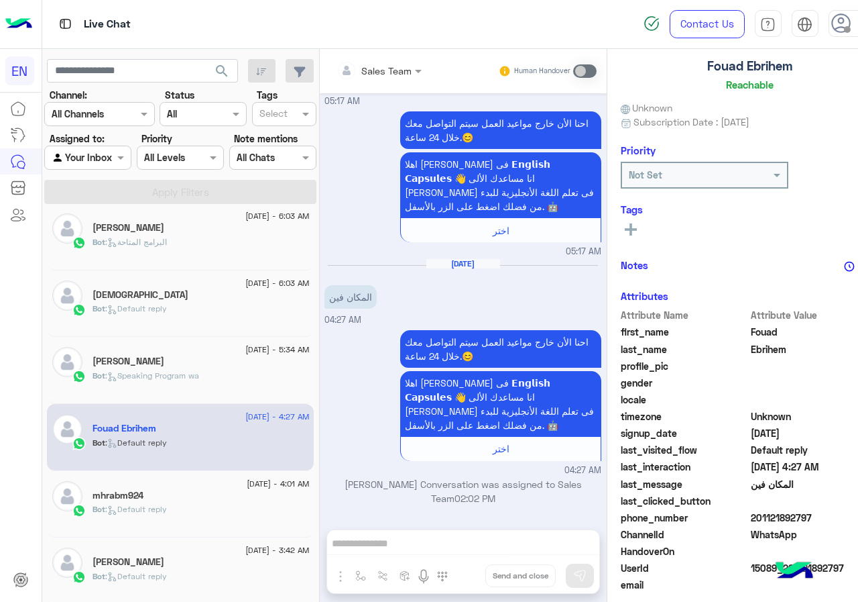
scroll to position [0, 0]
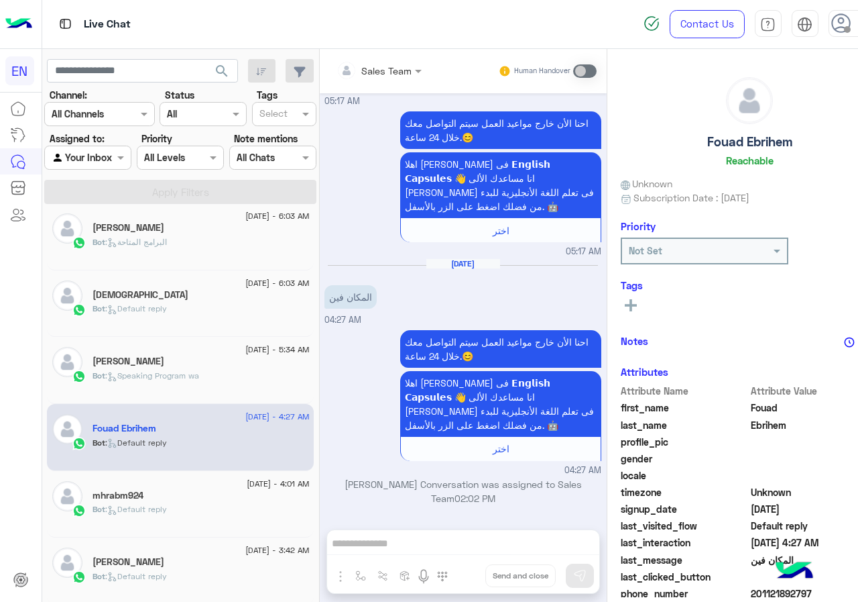
click at [714, 140] on h5 "Fouad Ebrihem" at bounding box center [750, 141] width 85 height 15
click at [621, 309] on div "See All" at bounding box center [750, 304] width 258 height 16
click at [625, 304] on icon at bounding box center [631, 305] width 12 height 12
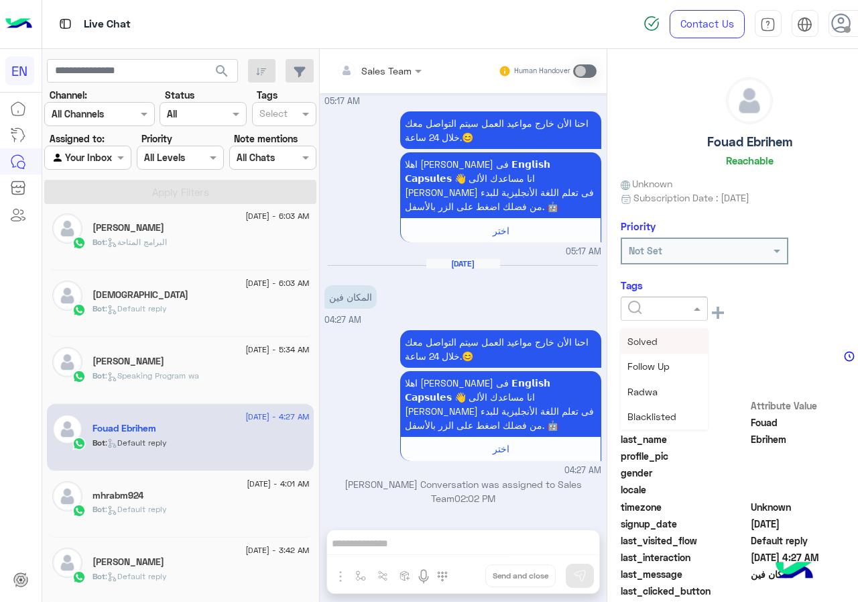
drag, startPoint x: 598, startPoint y: 300, endPoint x: 604, endPoint y: 302, distance: 7.2
click at [628, 302] on input "text" at bounding box center [648, 309] width 41 height 14
click at [628, 388] on span "[PERSON_NAME]" at bounding box center [664, 391] width 73 height 11
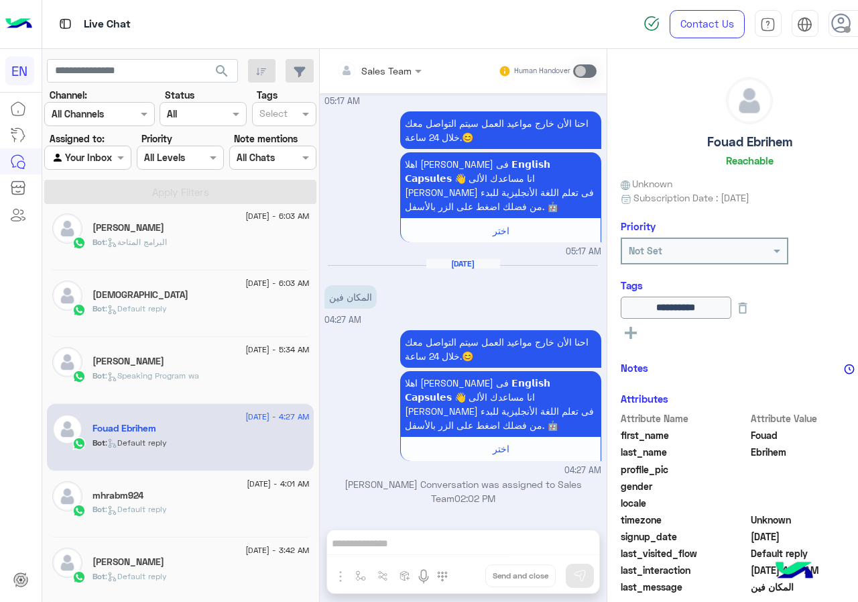
scroll to position [233, 0]
click at [166, 375] on span ": Speaking Program wa" at bounding box center [152, 375] width 94 height 10
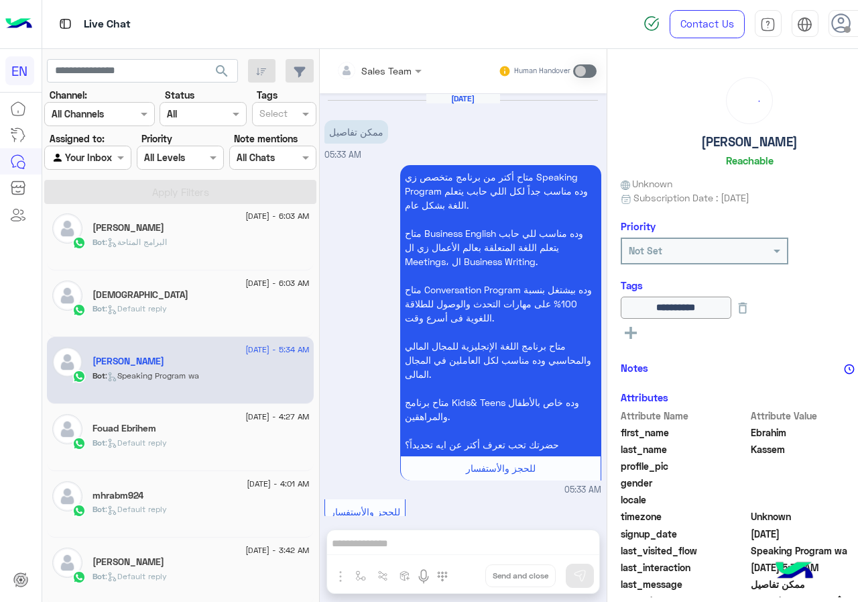
scroll to position [791, 0]
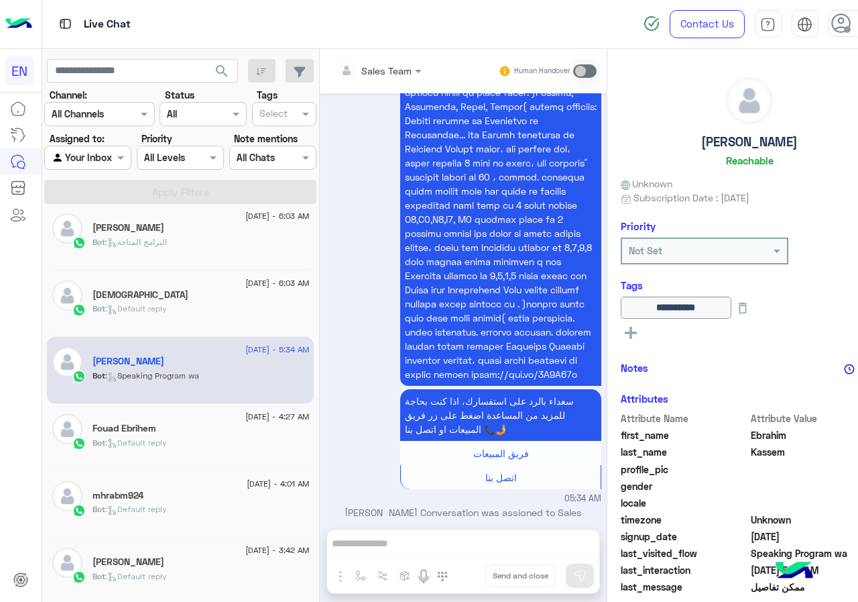
click at [160, 300] on div "[DEMOGRAPHIC_DATA]" at bounding box center [201, 296] width 217 height 14
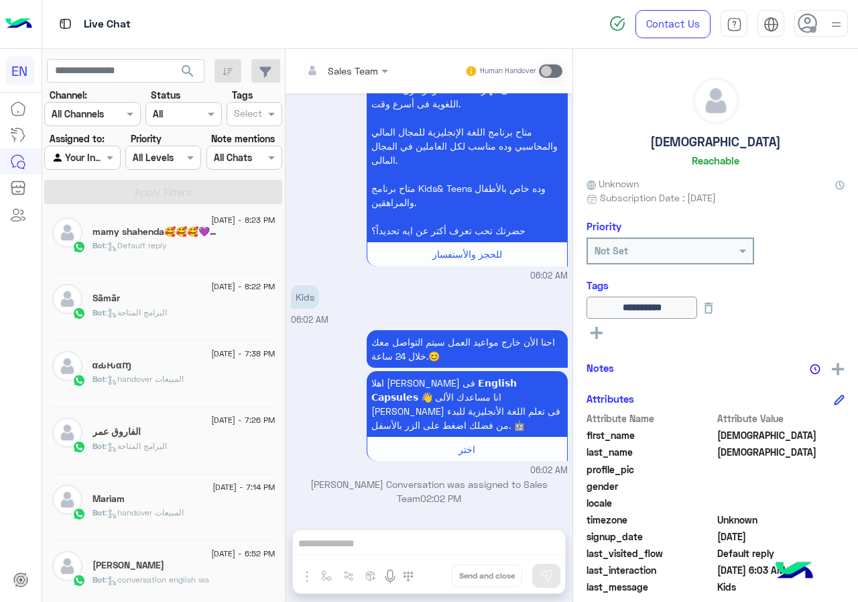
scroll to position [476, 0]
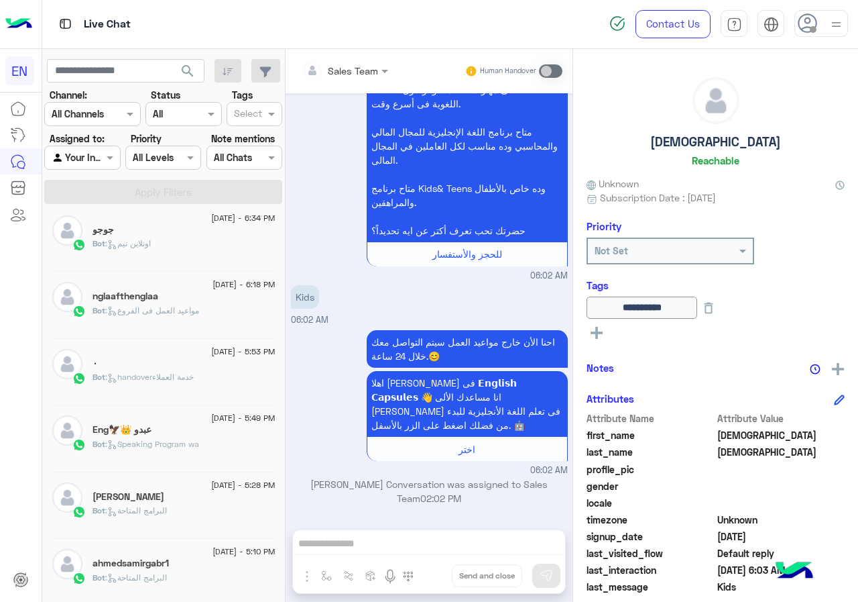
click at [159, 573] on span ": البرامج المتاحة" at bounding box center [136, 577] width 62 height 10
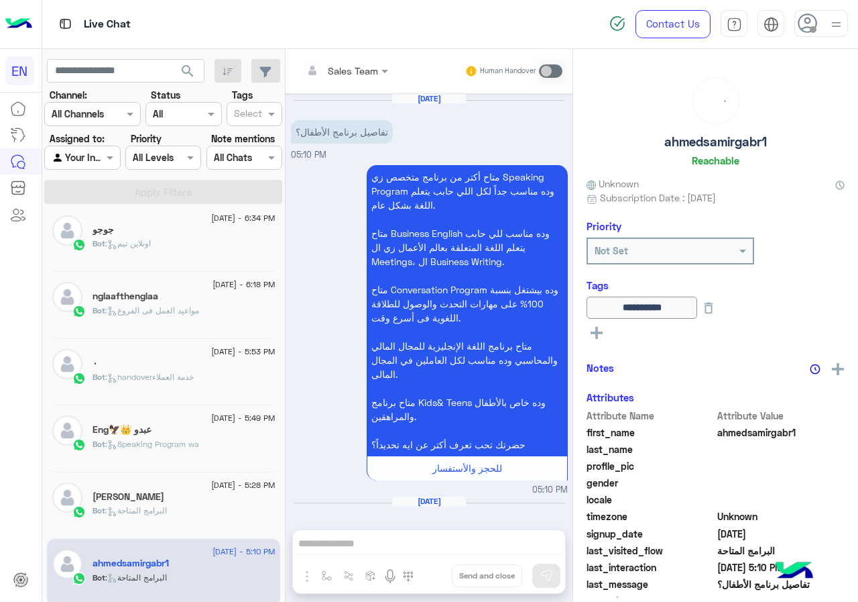
scroll to position [43, 0]
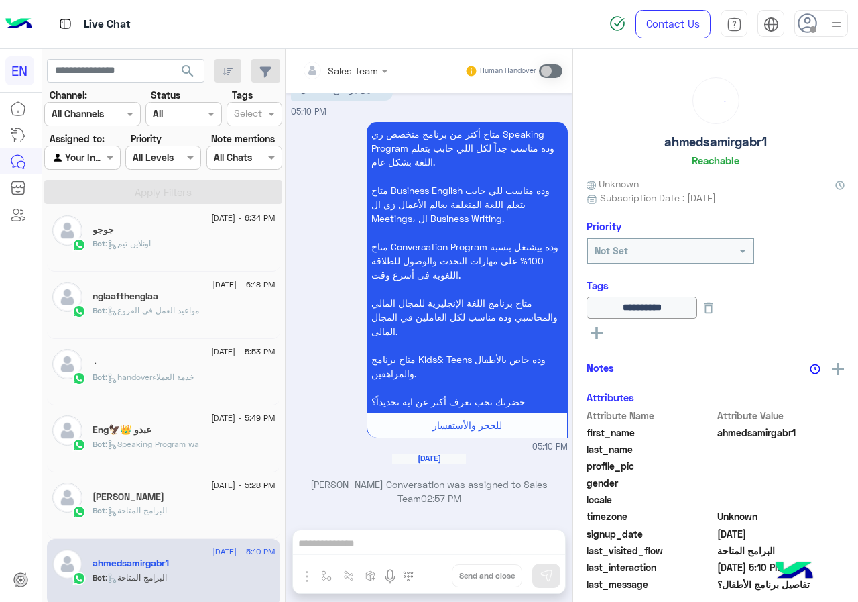
click at [176, 510] on div "Bot : البرامج المتاحة" at bounding box center [184, 515] width 183 height 23
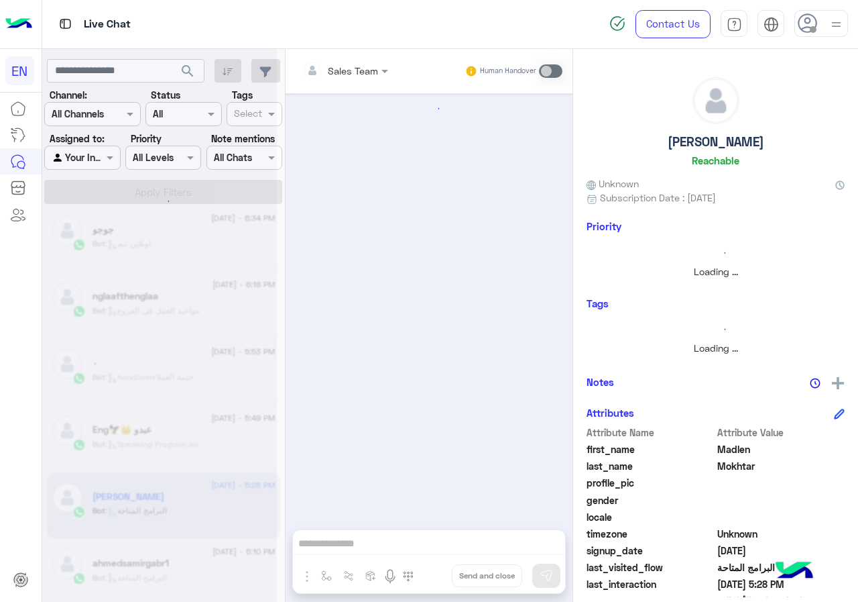
scroll to position [43, 0]
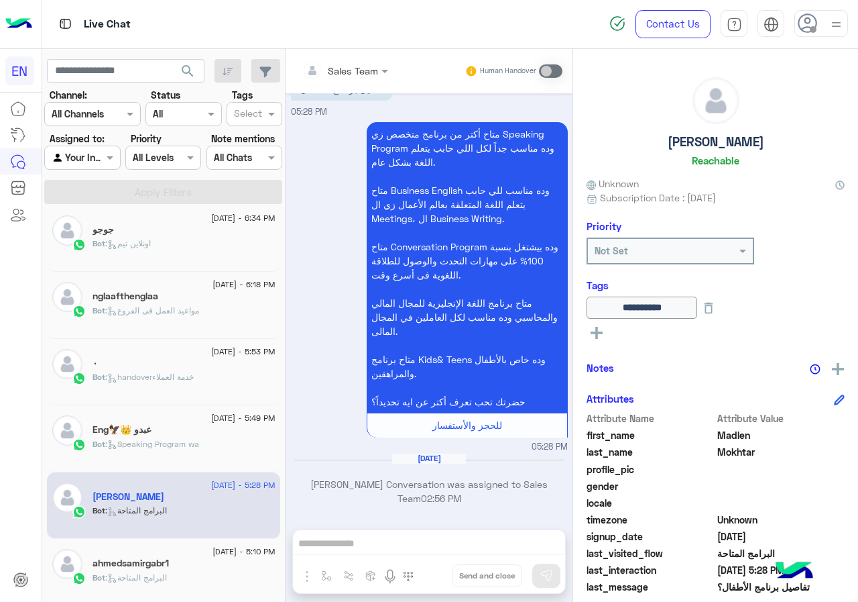
click at [211, 422] on span "[DATE] - 5:49 PM" at bounding box center [243, 418] width 64 height 12
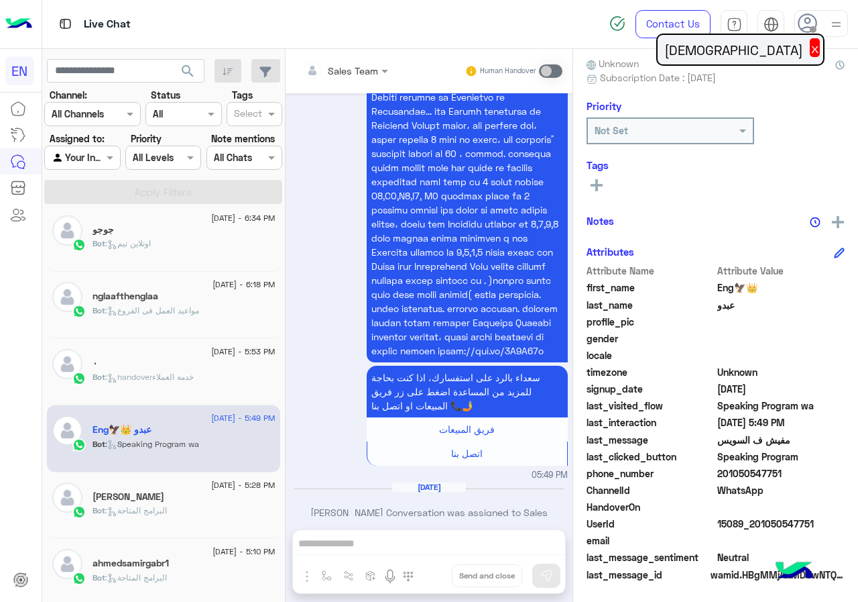
scroll to position [121, 0]
drag, startPoint x: 720, startPoint y: 473, endPoint x: 795, endPoint y: 473, distance: 75.1
click at [795, 473] on span "201050547751" at bounding box center [782, 472] width 128 height 14
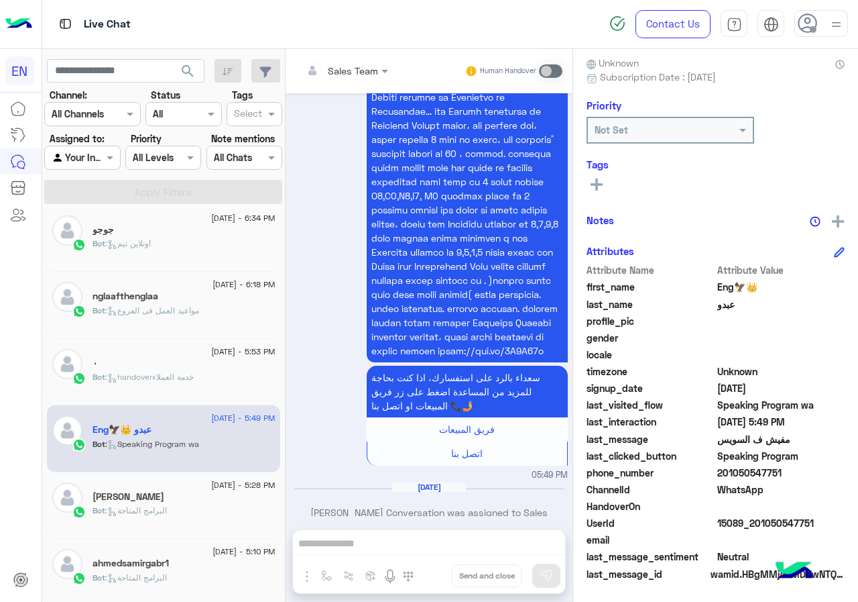
scroll to position [0, 0]
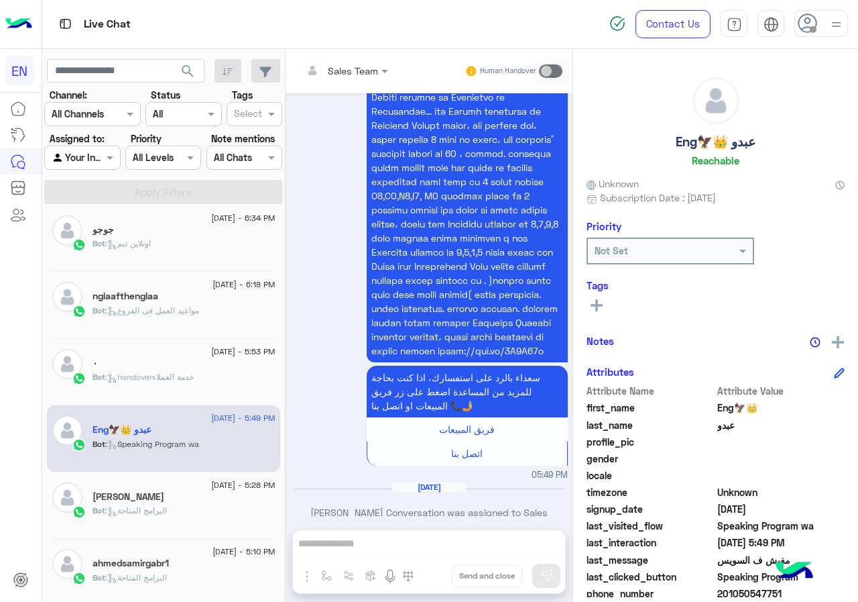
drag, startPoint x: 732, startPoint y: 141, endPoint x: 771, endPoint y: 141, distance: 38.9
click at [771, 141] on div "Eng🦅👑 [PERSON_NAME]" at bounding box center [716, 124] width 258 height 95
click at [597, 304] on rect at bounding box center [597, 305] width 3 height 12
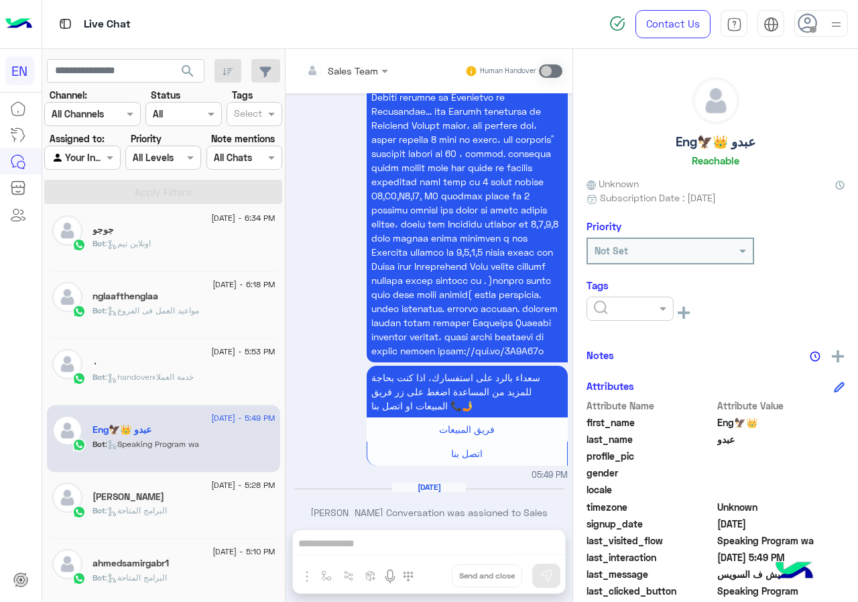
click at [620, 307] on input "text" at bounding box center [614, 309] width 41 height 14
click at [648, 394] on div "[PERSON_NAME]" at bounding box center [630, 391] width 87 height 25
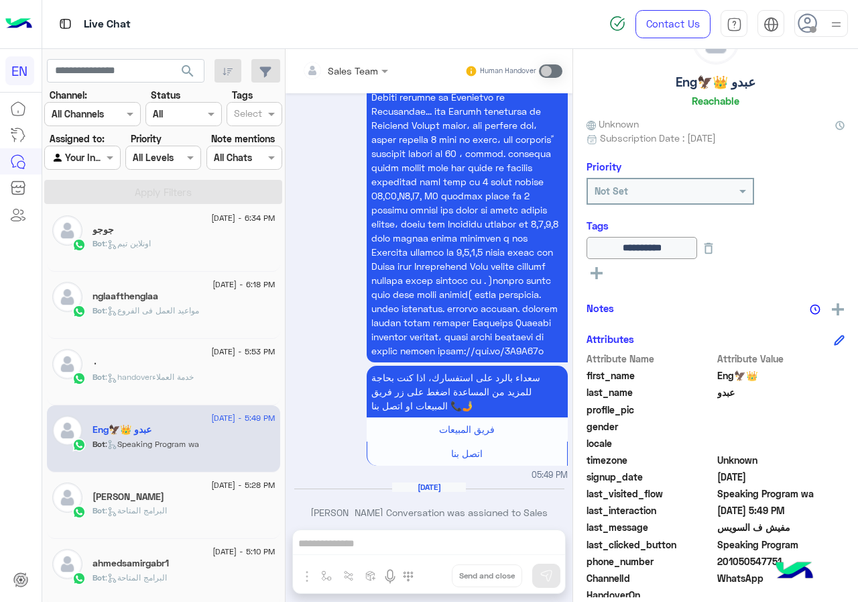
scroll to position [0, 0]
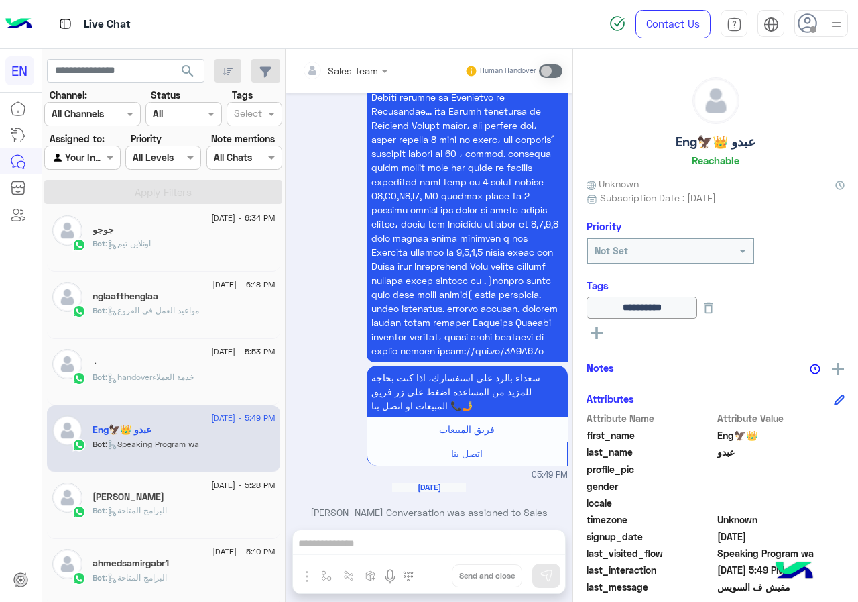
click at [179, 368] on div "٠" at bounding box center [184, 364] width 183 height 14
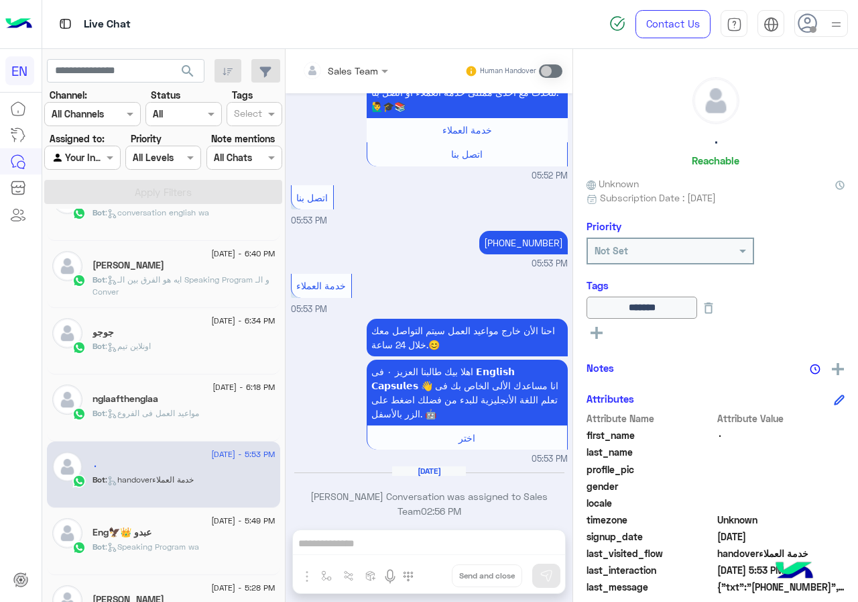
scroll to position [342, 0]
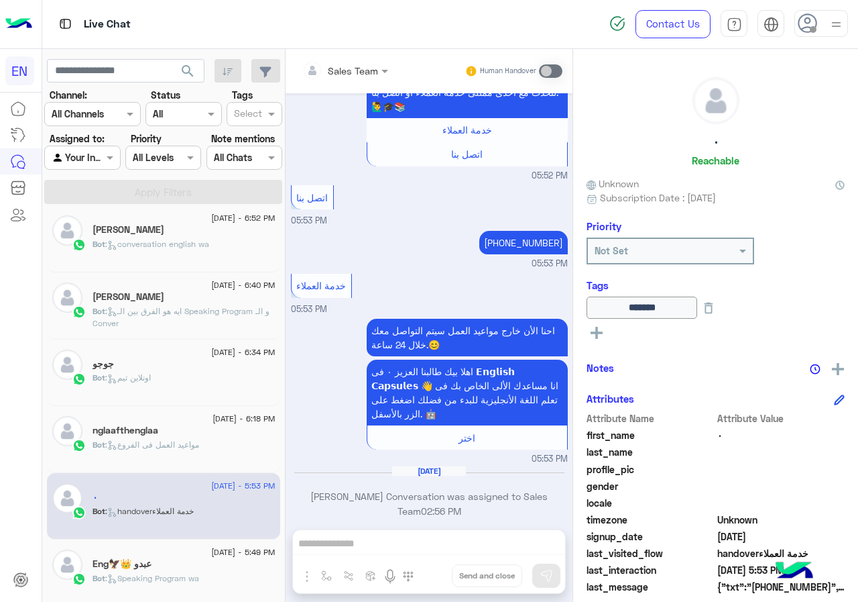
click at [189, 437] on div "nglaafthenglaa" at bounding box center [184, 432] width 183 height 14
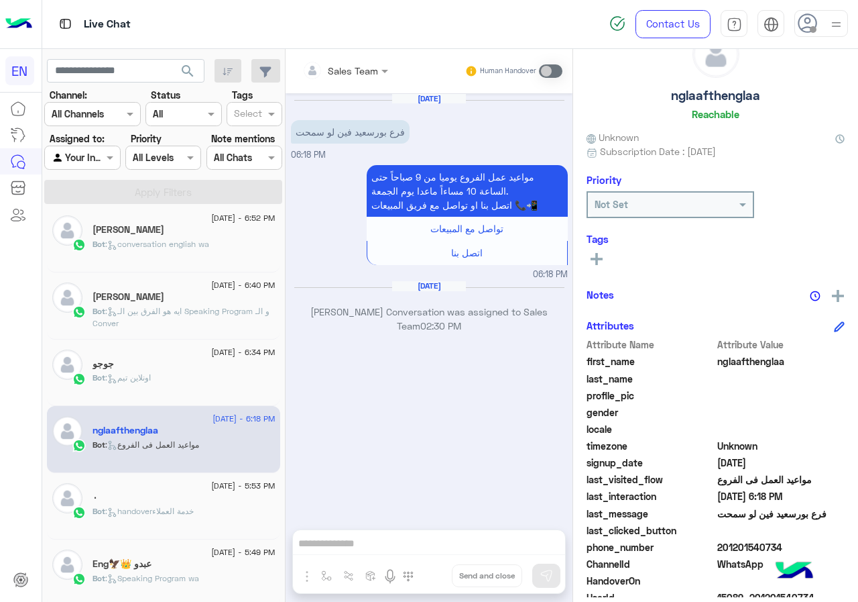
scroll to position [117, 0]
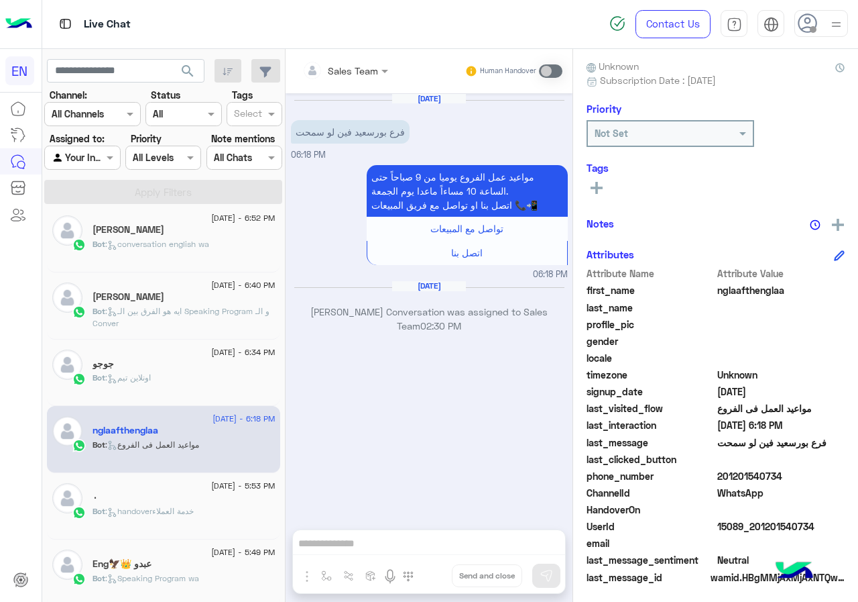
drag, startPoint x: 722, startPoint y: 471, endPoint x: 824, endPoint y: 473, distance: 102.0
click at [824, 473] on span "201201540734" at bounding box center [782, 476] width 128 height 14
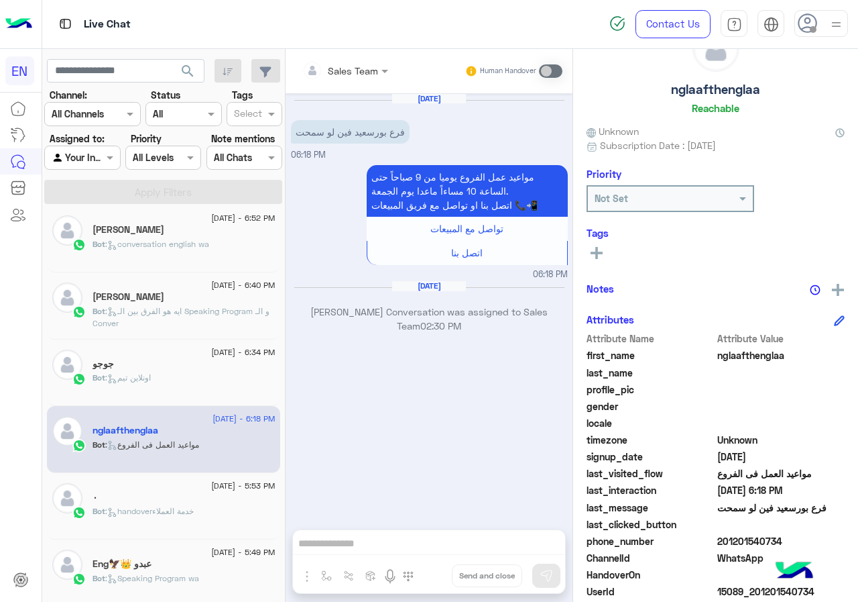
scroll to position [0, 0]
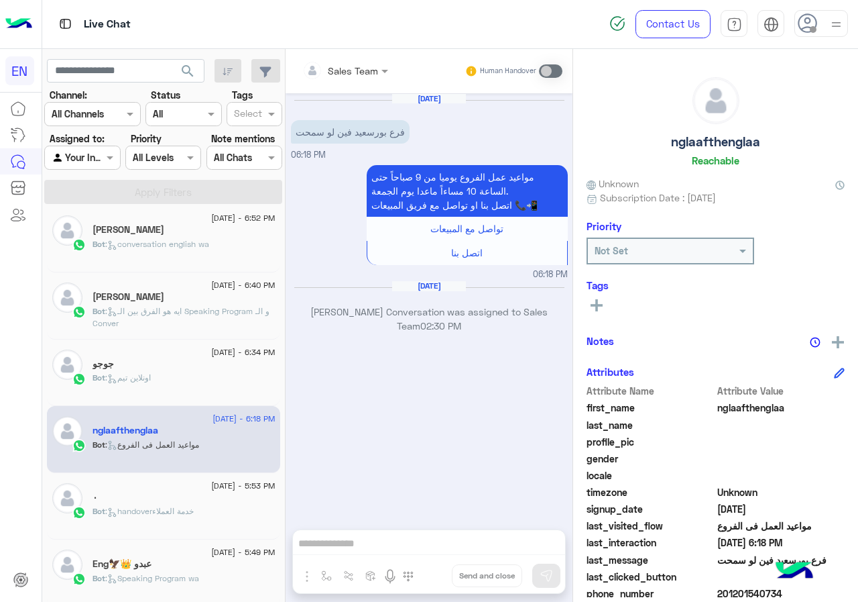
click at [712, 146] on h5 "nglaafthenglaa" at bounding box center [715, 141] width 89 height 15
click at [608, 307] on div "See All" at bounding box center [716, 304] width 258 height 16
click at [603, 307] on button at bounding box center [597, 304] width 20 height 16
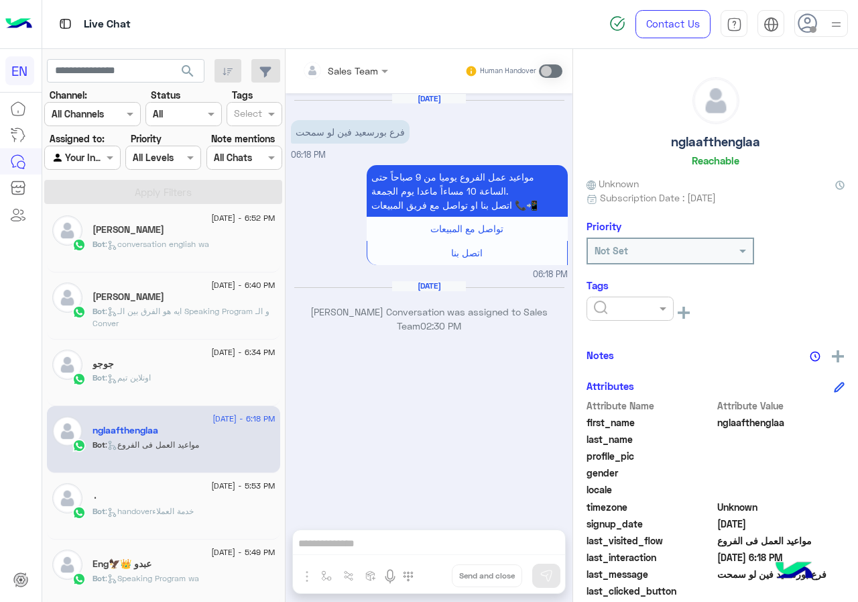
click at [640, 316] on div at bounding box center [630, 308] width 87 height 24
click at [638, 392] on span "[PERSON_NAME]" at bounding box center [630, 391] width 73 height 11
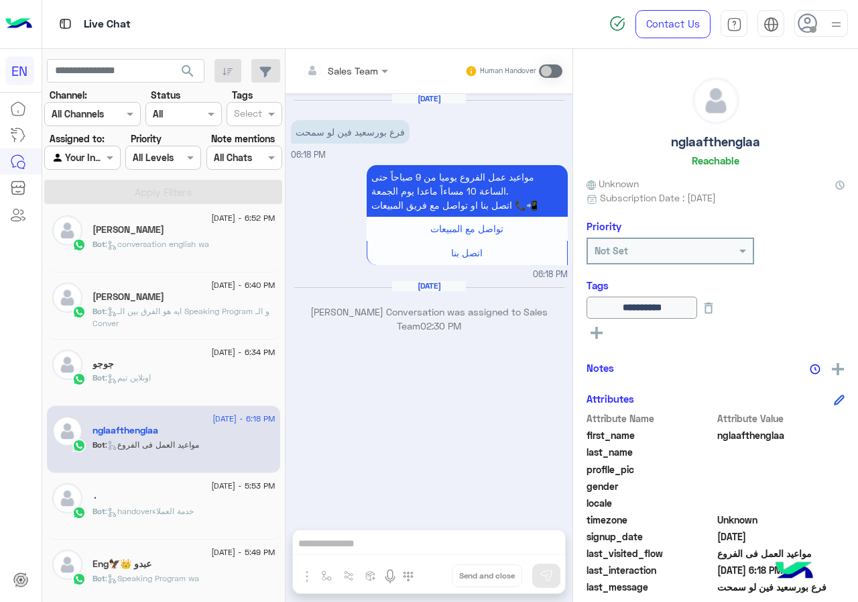
click at [194, 381] on div "Bot : اونلاين تيم" at bounding box center [184, 383] width 183 height 23
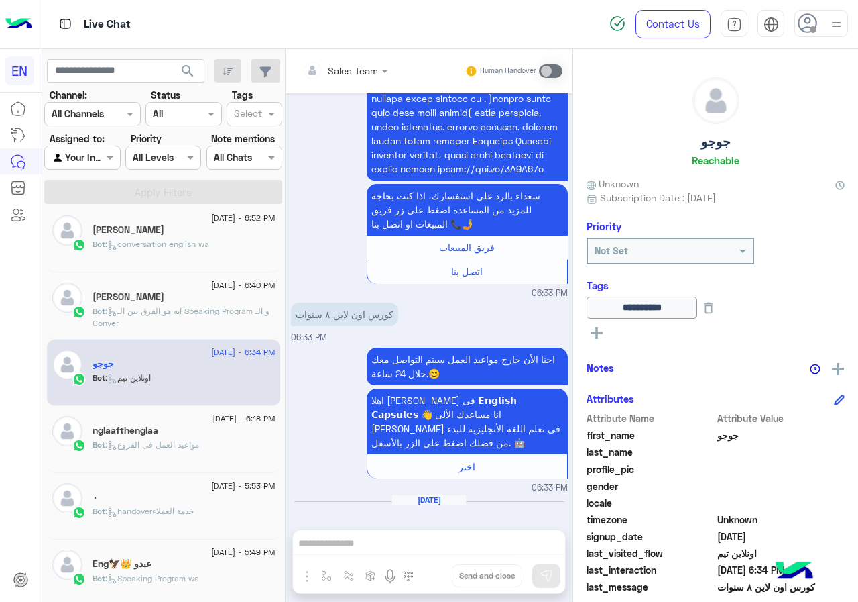
scroll to position [275, 0]
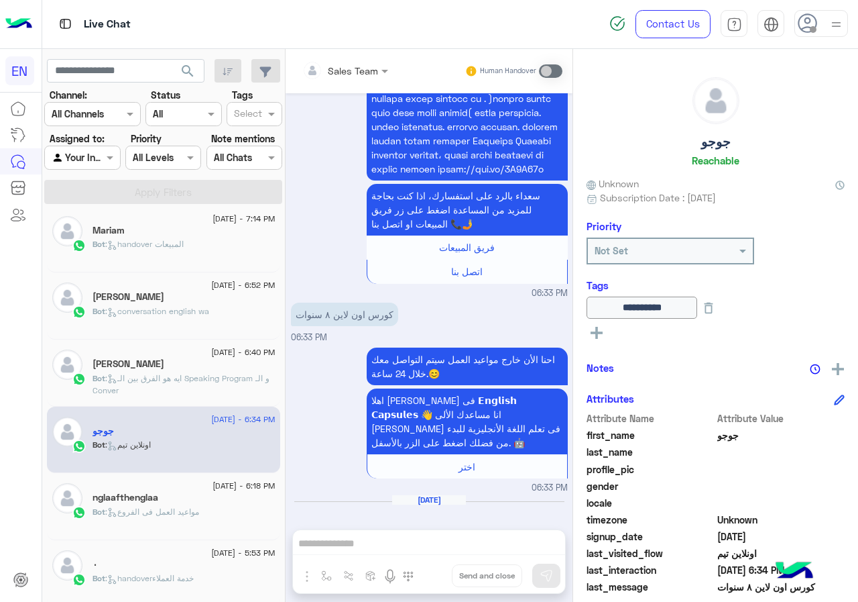
click at [174, 371] on div "[PERSON_NAME]" at bounding box center [184, 365] width 183 height 14
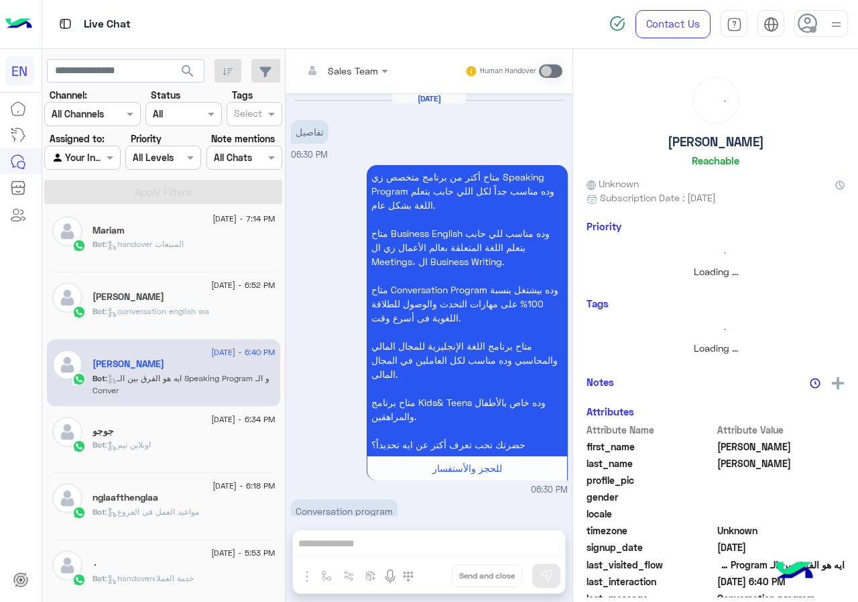
scroll to position [586, 0]
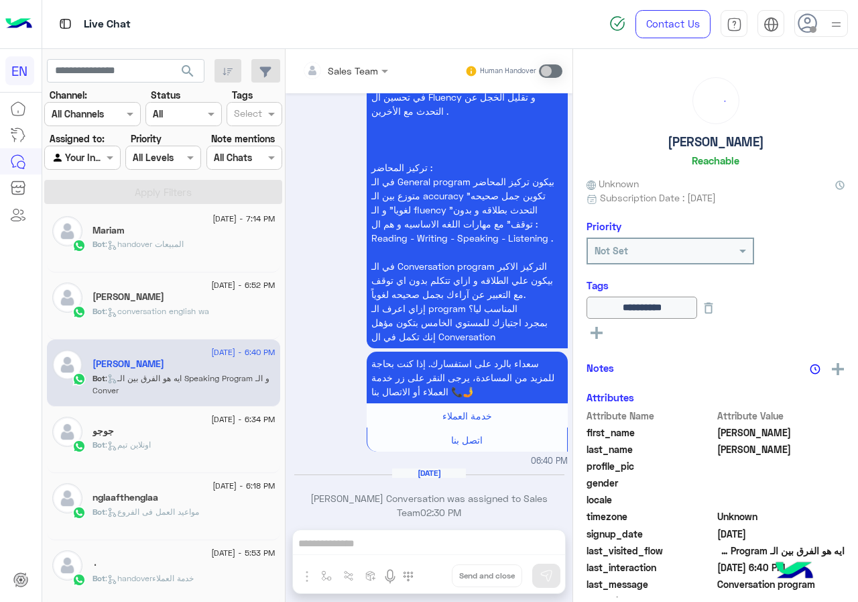
click at [147, 296] on div "[PERSON_NAME]" at bounding box center [184, 298] width 183 height 14
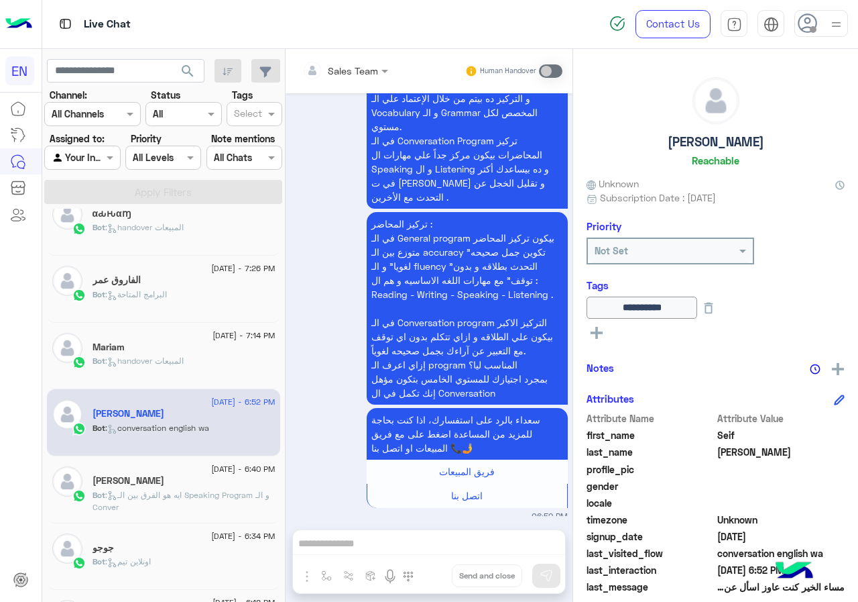
scroll to position [141, 0]
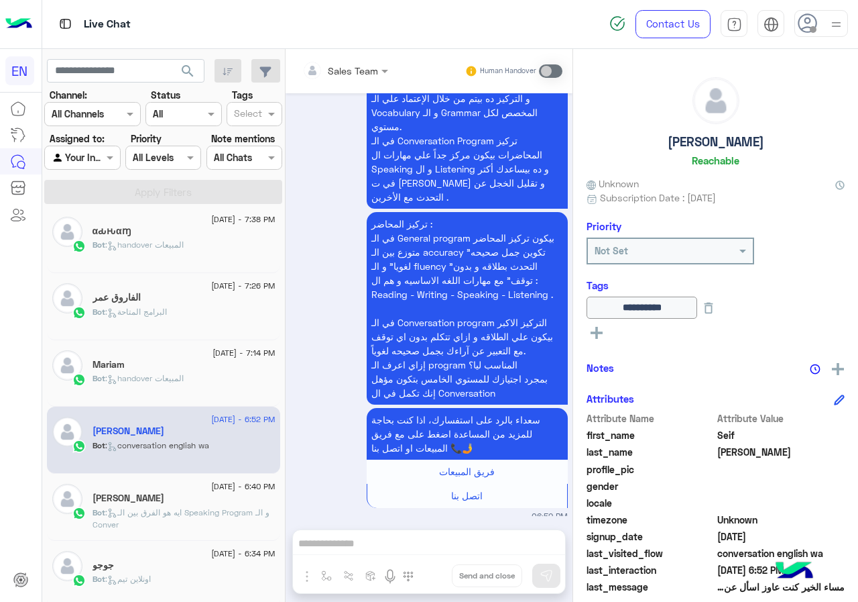
click at [174, 388] on div "Bot : handover المبيعات" at bounding box center [184, 383] width 183 height 23
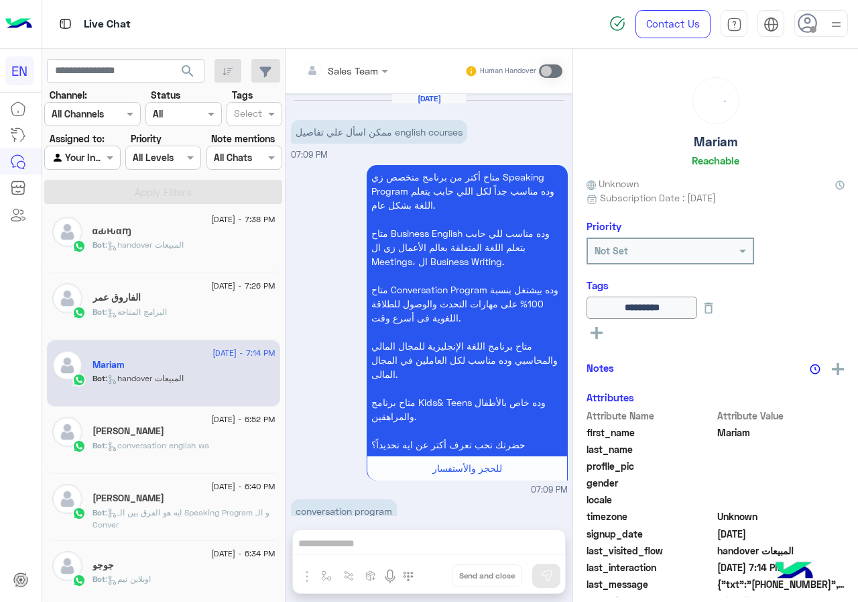
scroll to position [1780, 0]
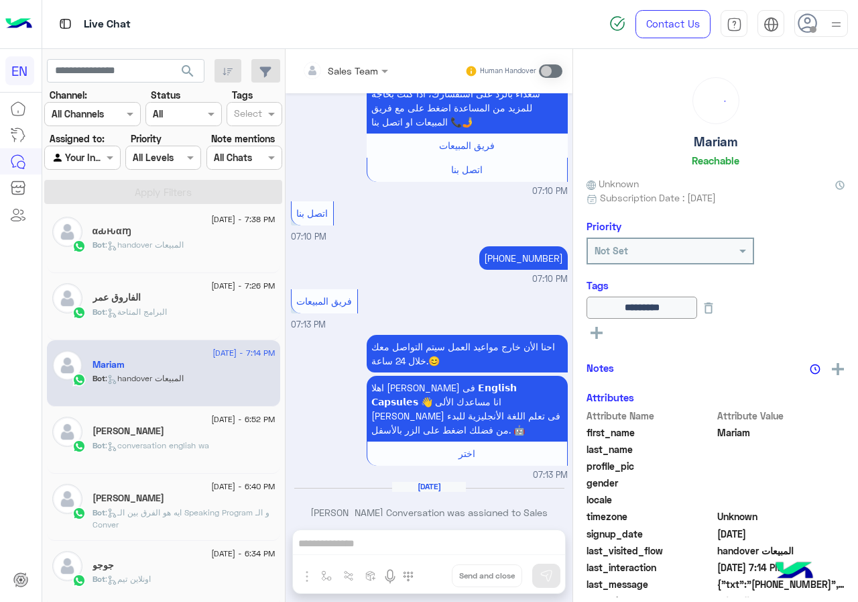
click at [95, 296] on h5 "الفاروق عمر" at bounding box center [117, 297] width 48 height 11
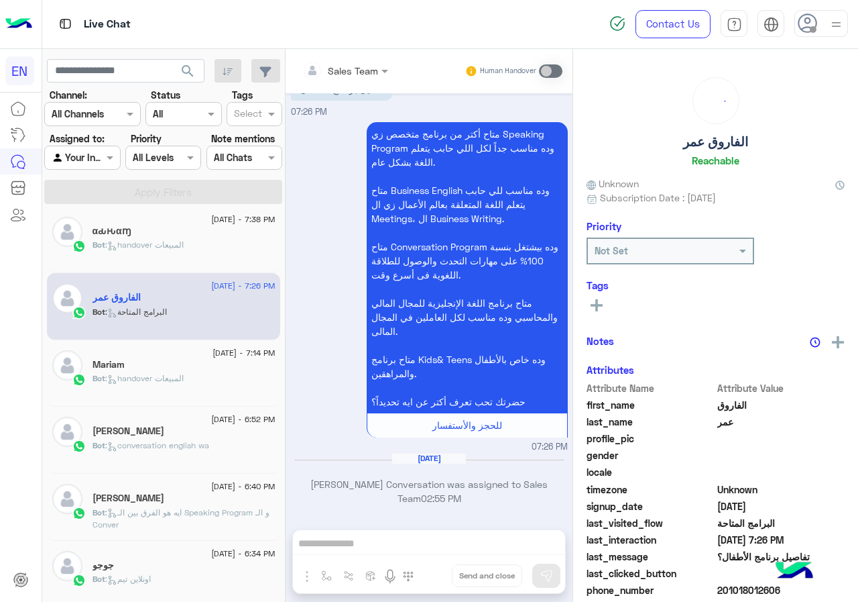
scroll to position [67, 0]
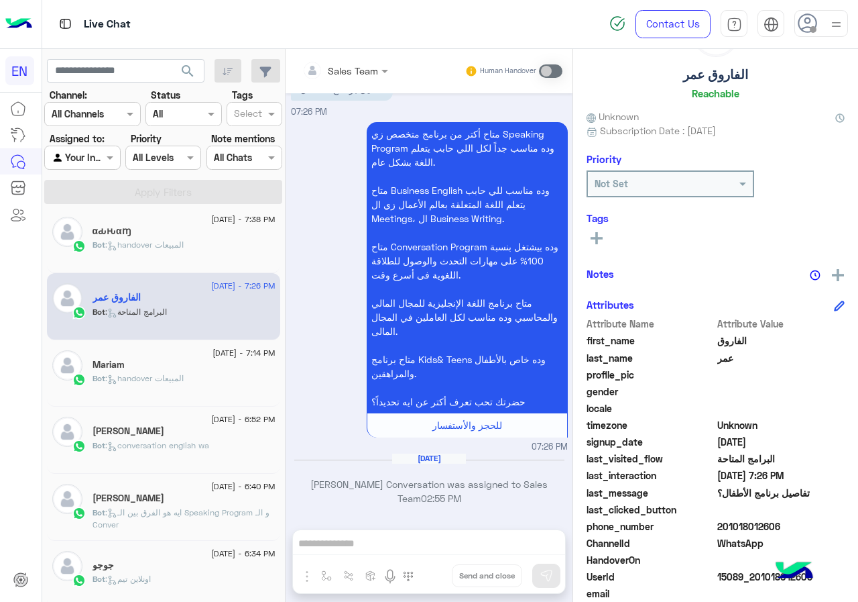
drag, startPoint x: 722, startPoint y: 526, endPoint x: 791, endPoint y: 524, distance: 68.4
click at [791, 524] on span "201018012606" at bounding box center [782, 526] width 128 height 14
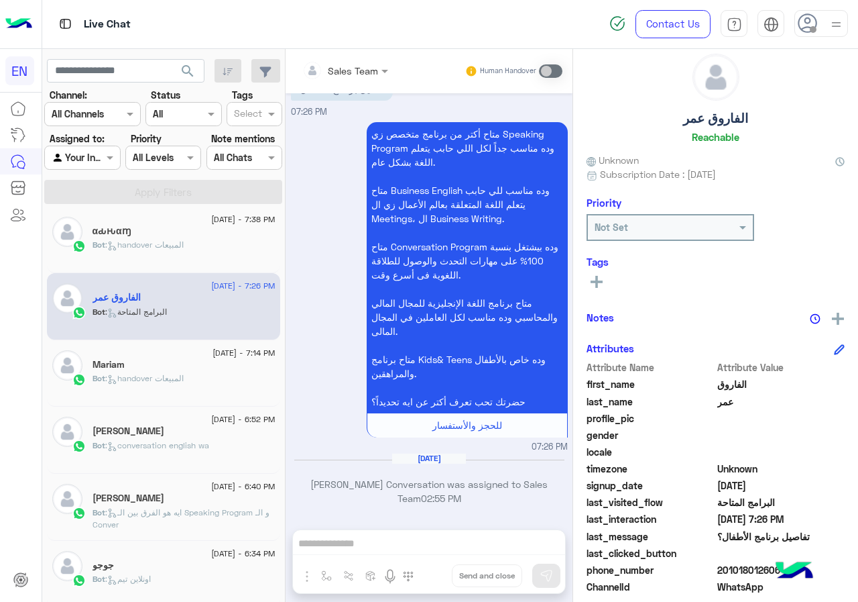
scroll to position [0, 0]
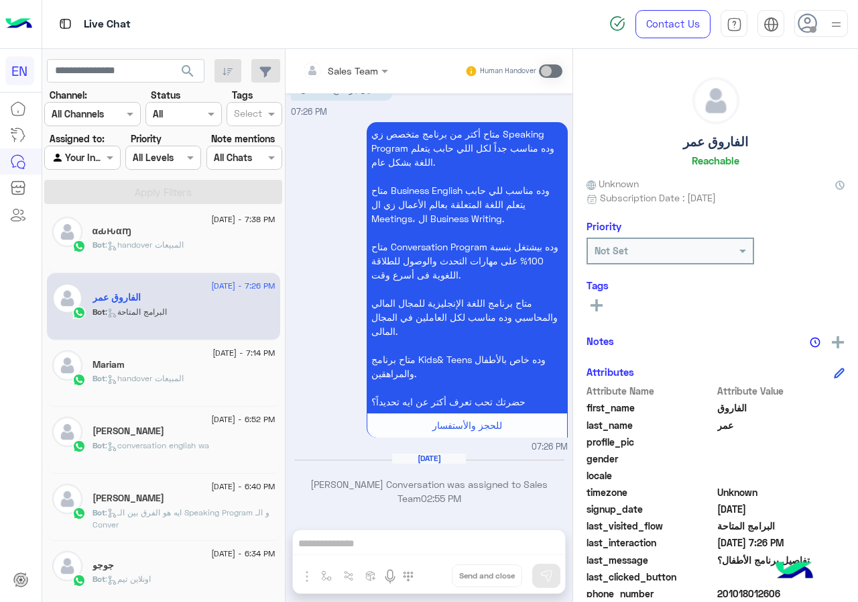
click at [696, 141] on h5 "الفاروق عمر" at bounding box center [715, 141] width 65 height 15
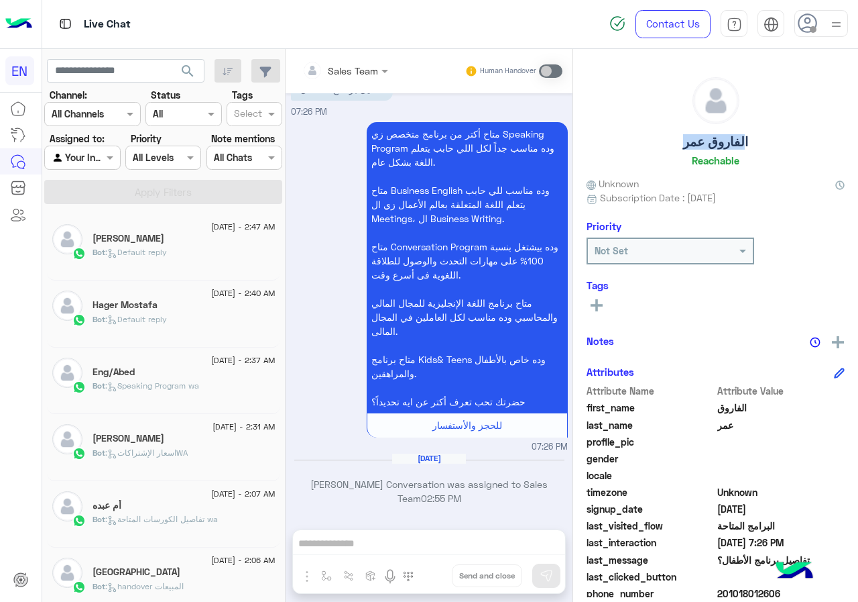
scroll to position [7, 0]
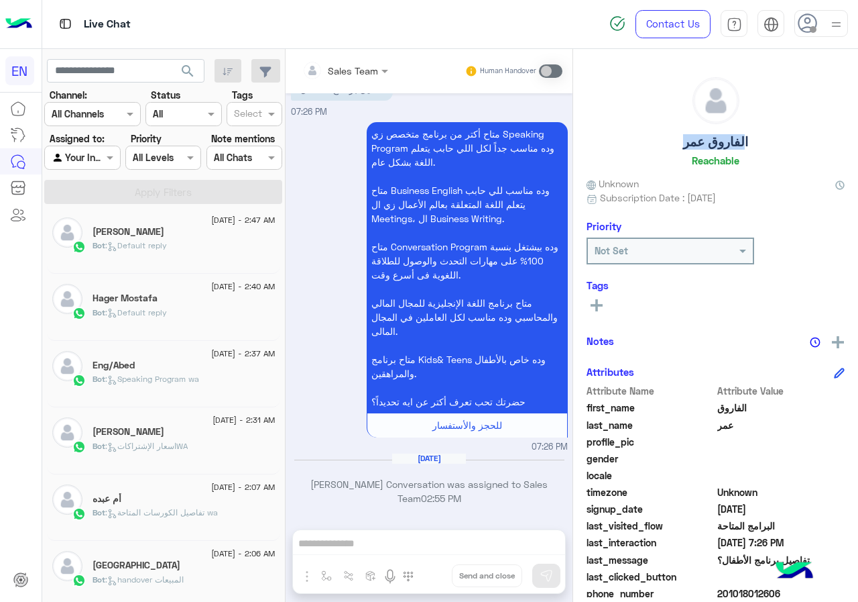
click at [598, 298] on button at bounding box center [597, 304] width 20 height 16
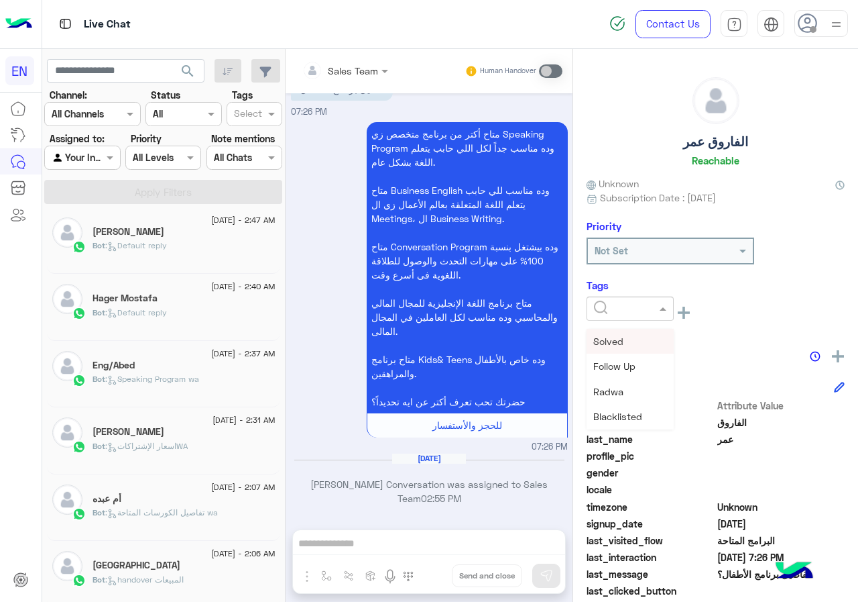
click at [608, 308] on input "text" at bounding box center [614, 309] width 41 height 14
click at [628, 388] on span "[PERSON_NAME]" at bounding box center [630, 391] width 73 height 11
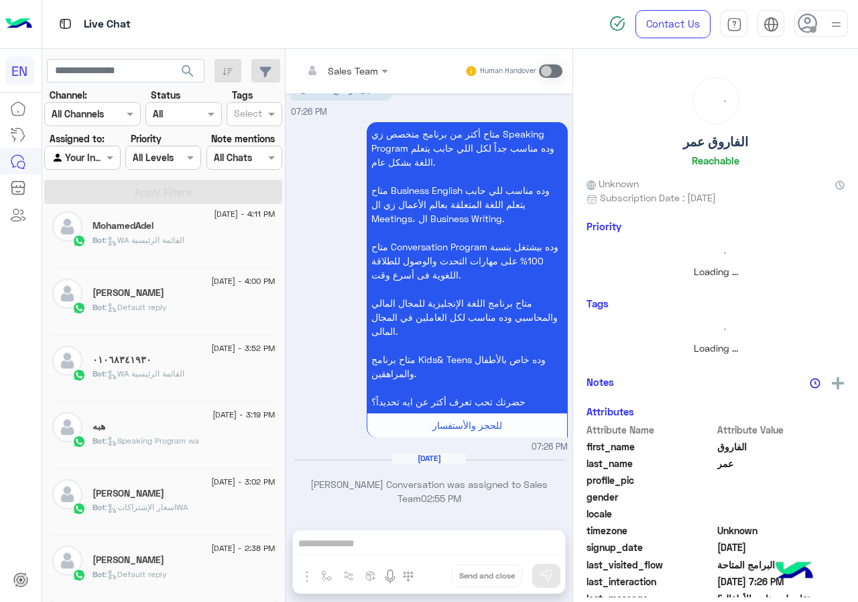
scroll to position [7, 0]
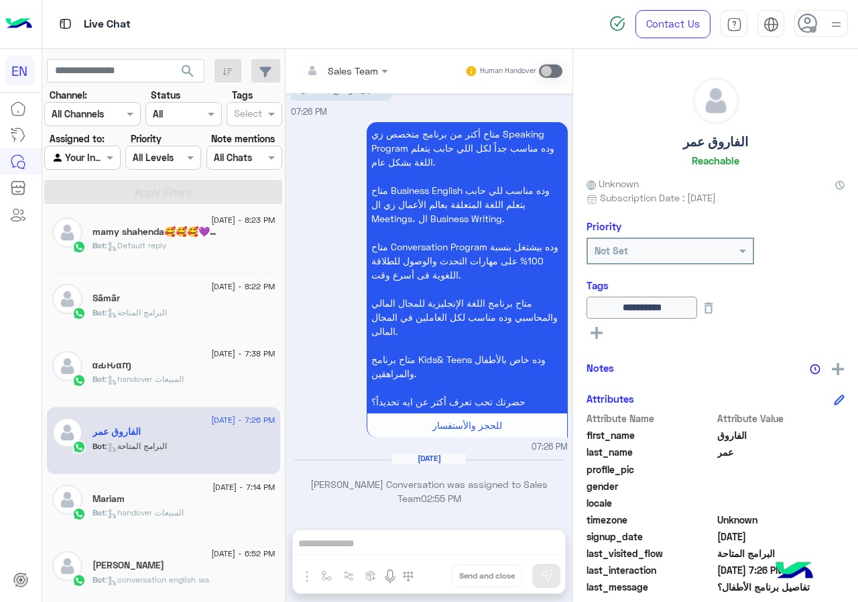
click at [188, 389] on div "Bot : handover المبيعات" at bounding box center [184, 384] width 183 height 23
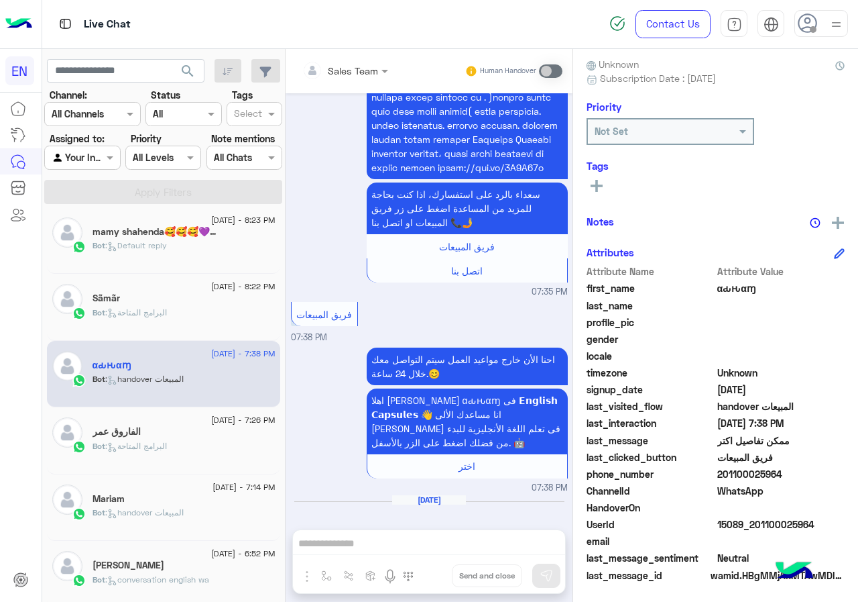
scroll to position [121, 0]
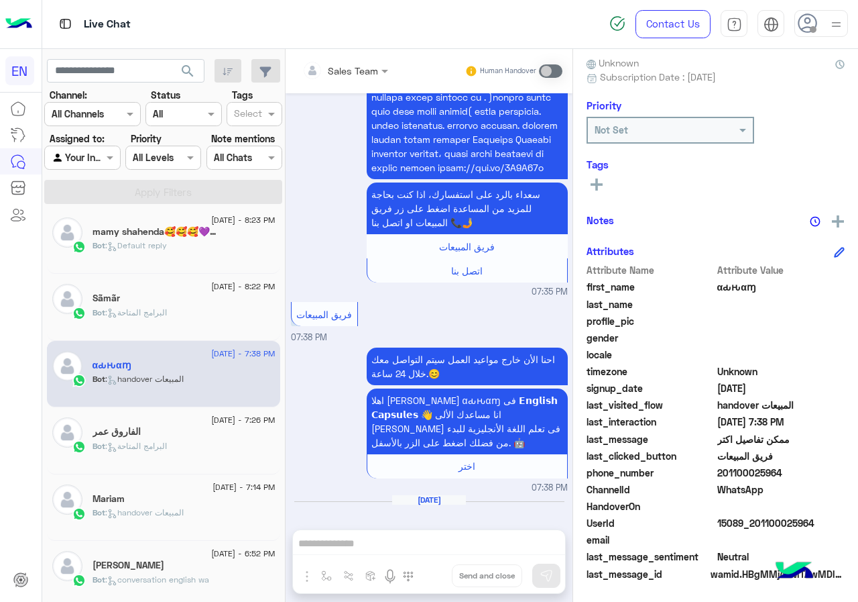
drag, startPoint x: 721, startPoint y: 472, endPoint x: 786, endPoint y: 472, distance: 65.1
click at [786, 472] on span "201100025964" at bounding box center [782, 472] width 128 height 14
click at [602, 190] on icon at bounding box center [597, 184] width 12 height 12
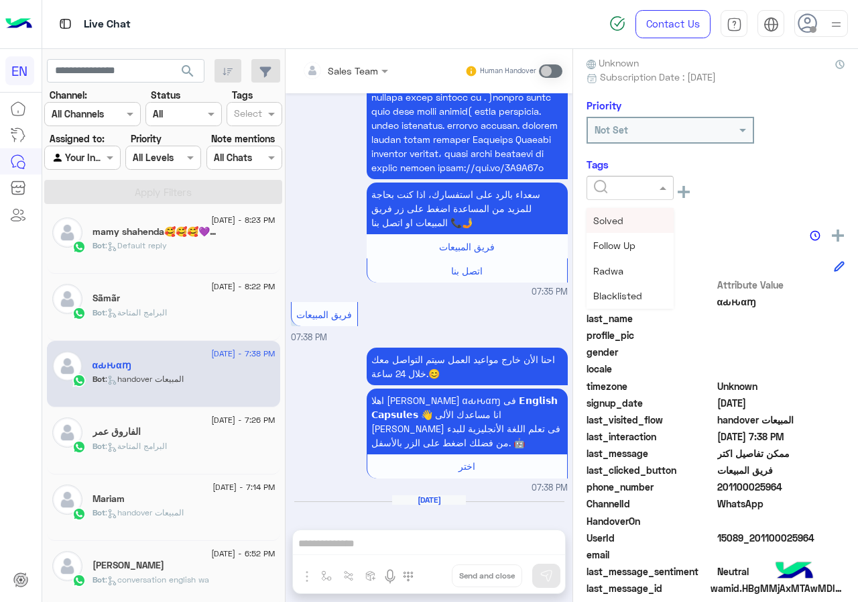
click at [622, 184] on input "text" at bounding box center [614, 188] width 41 height 14
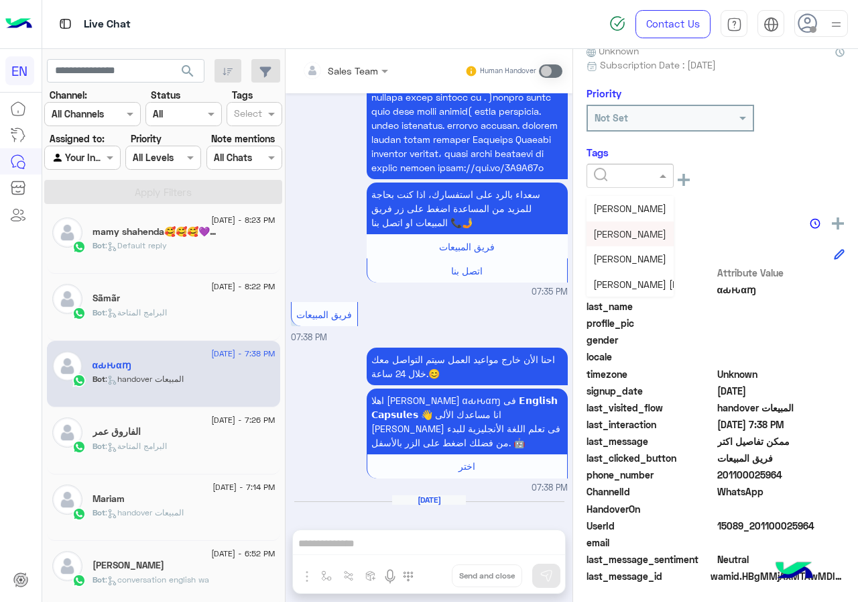
scroll to position [135, 0]
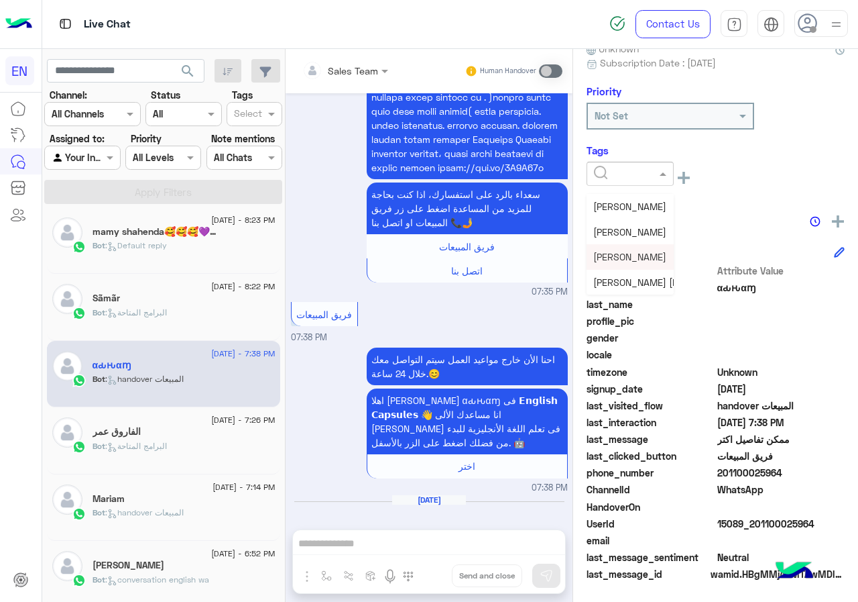
click at [636, 252] on span "[PERSON_NAME]" at bounding box center [630, 256] width 73 height 11
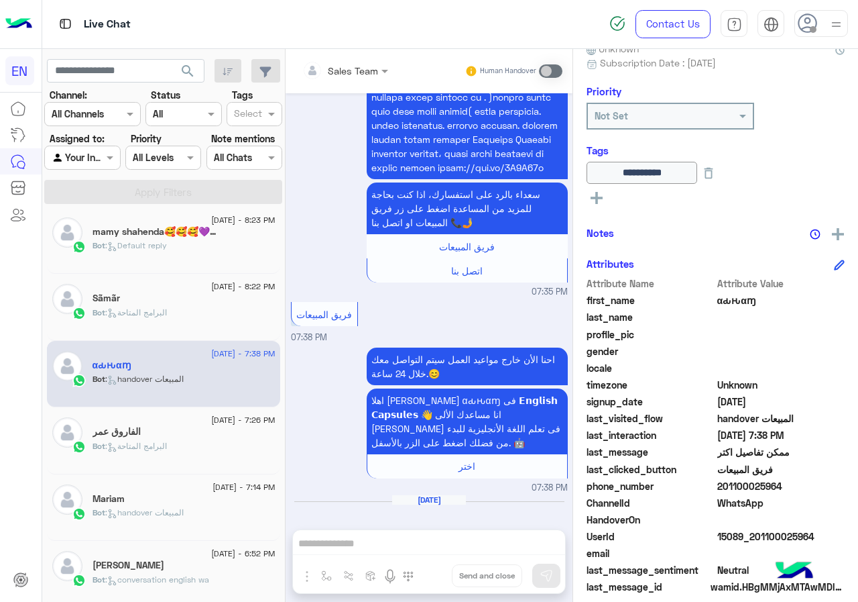
click at [205, 302] on div "Sãmãr" at bounding box center [184, 299] width 183 height 14
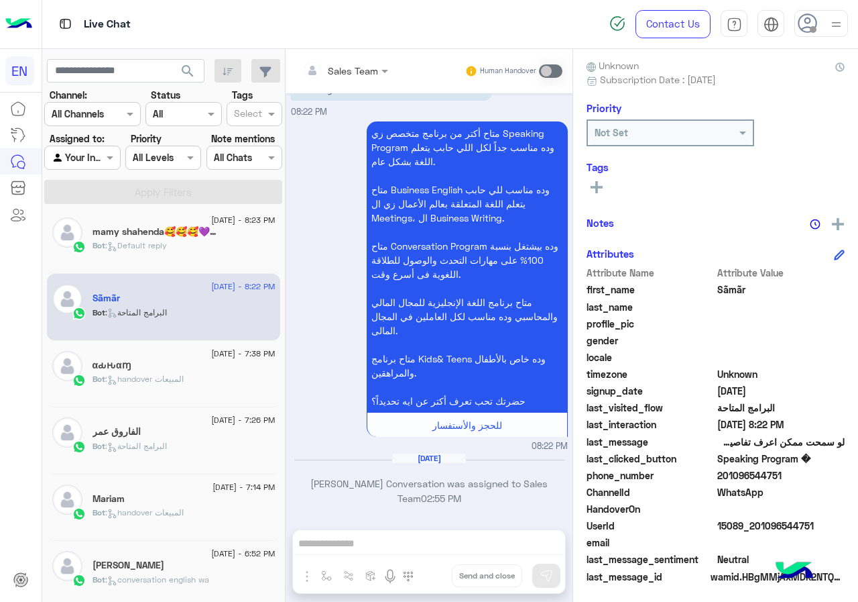
scroll to position [121, 0]
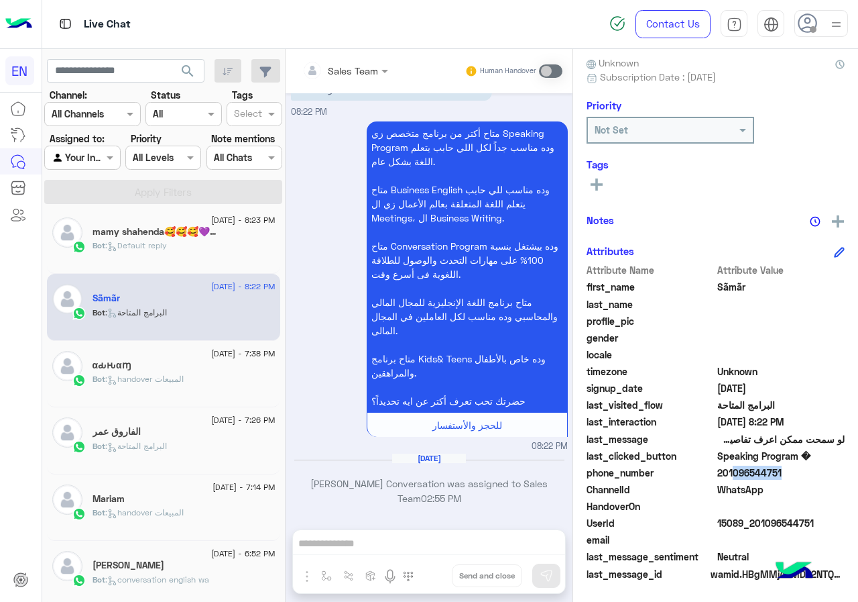
click at [771, 475] on span "201096544751" at bounding box center [782, 472] width 128 height 14
click at [721, 471] on span "201096544751" at bounding box center [782, 472] width 128 height 14
drag, startPoint x: 722, startPoint y: 471, endPoint x: 781, endPoint y: 472, distance: 58.4
click at [781, 472] on span "201096544751" at bounding box center [782, 472] width 128 height 14
click at [602, 188] on icon at bounding box center [597, 184] width 12 height 12
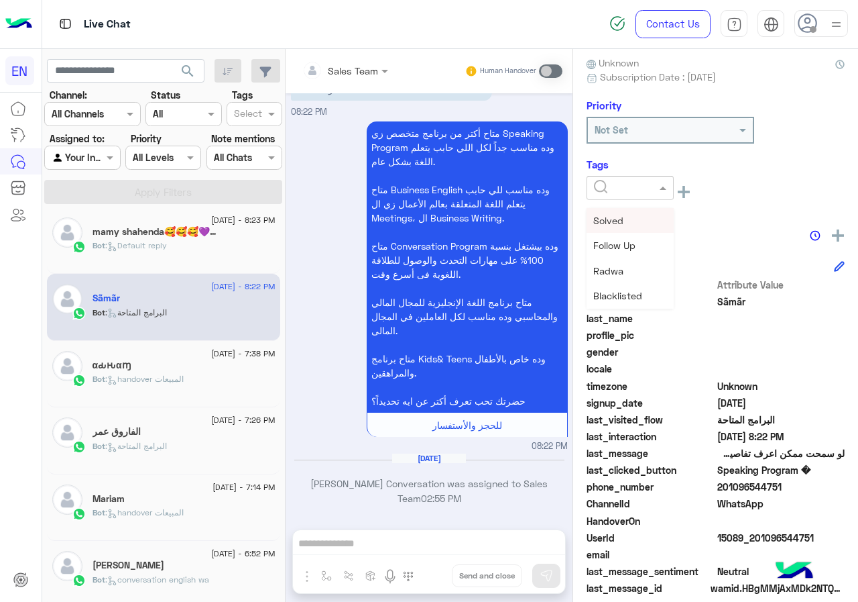
click at [622, 195] on div at bounding box center [630, 188] width 87 height 24
click at [652, 224] on div "Solved" at bounding box center [630, 220] width 87 height 25
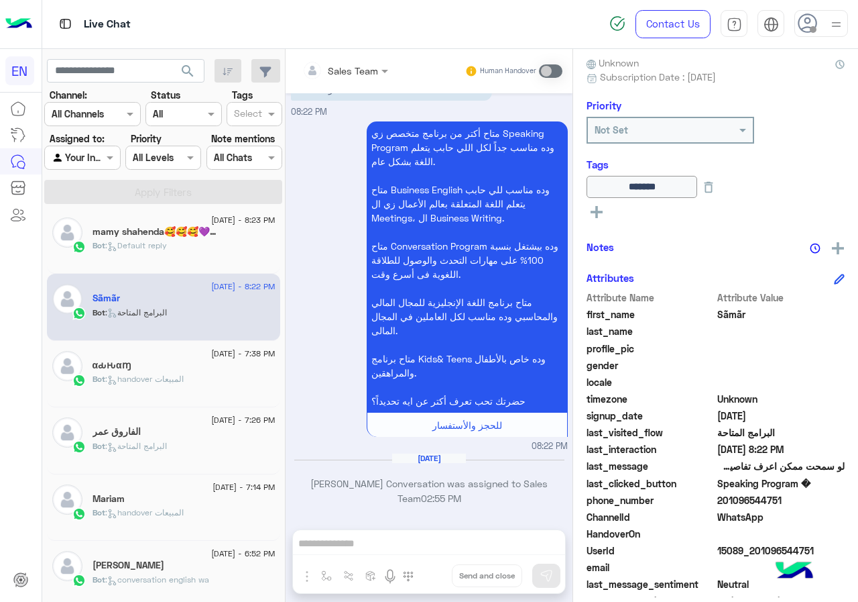
click at [211, 223] on span "[DATE] - 8:23 PM" at bounding box center [243, 220] width 64 height 12
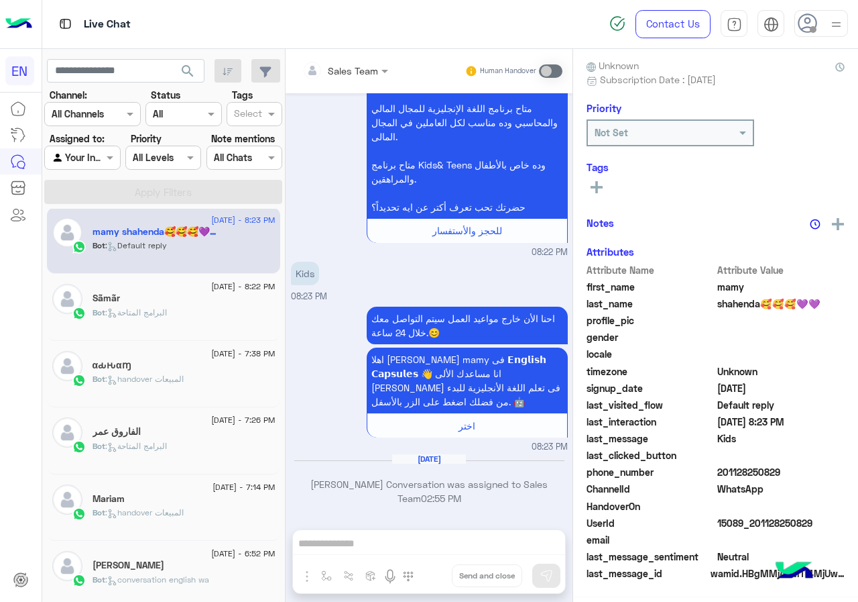
scroll to position [121, 0]
drag, startPoint x: 720, startPoint y: 473, endPoint x: 803, endPoint y: 472, distance: 82.5
click at [803, 472] on span "201128250829" at bounding box center [782, 472] width 128 height 14
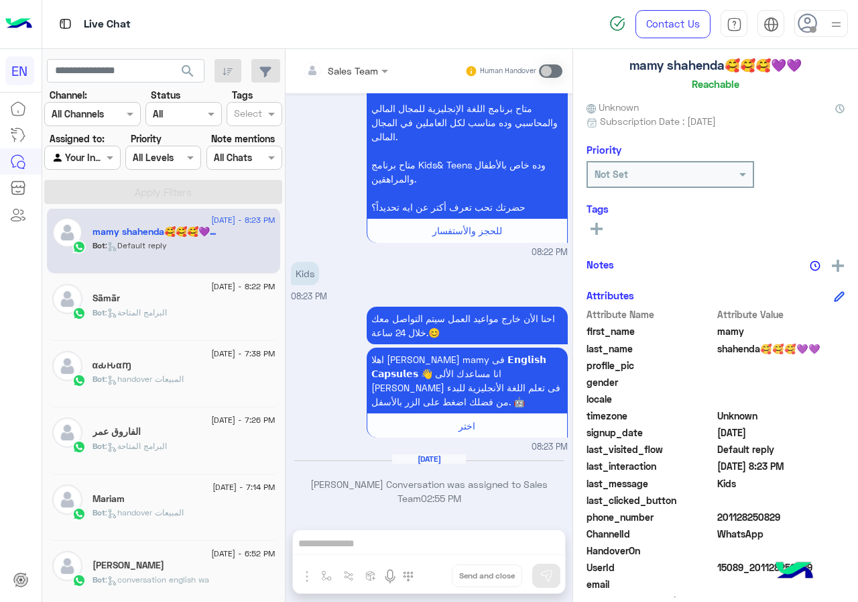
scroll to position [0, 0]
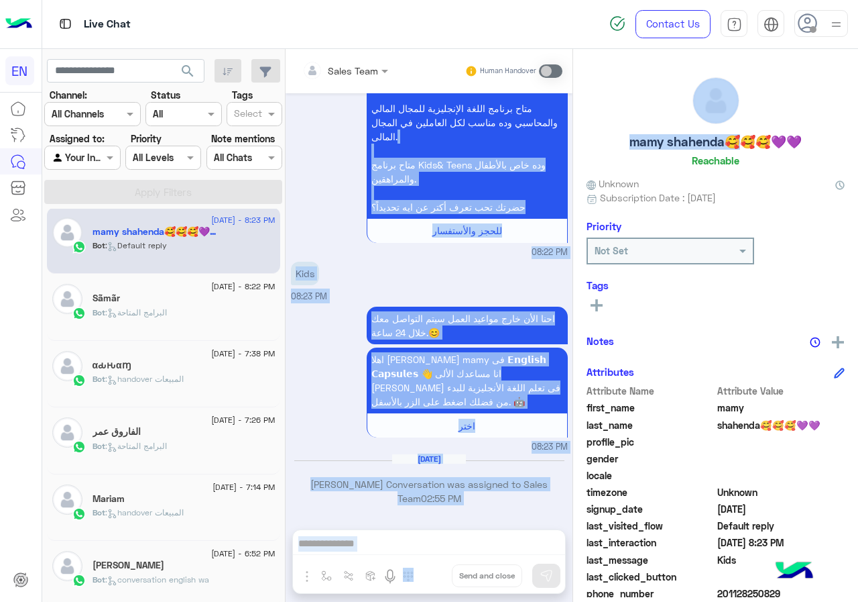
drag, startPoint x: 716, startPoint y: 144, endPoint x: 561, endPoint y: 152, distance: 155.2
click at [561, 152] on mat-drawer-container "Sales Team Human Handover [DATE] تفاصيل برنامج الأطفال؟ 08:22 PM متاح أكتر من ب…" at bounding box center [572, 328] width 573 height 558
click at [670, 148] on h5 "mamy shahenda🥰🥰🥰💜💜" at bounding box center [716, 141] width 172 height 15
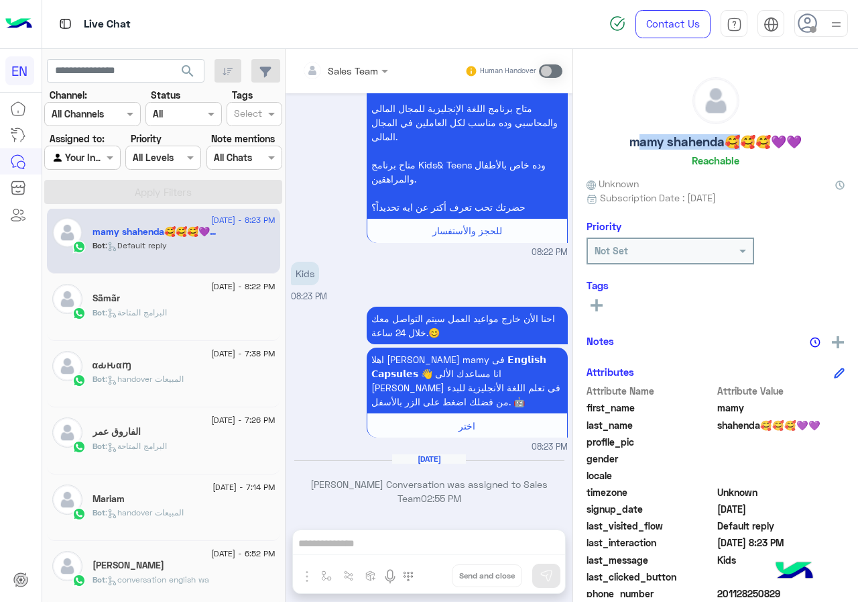
drag, startPoint x: 717, startPoint y: 143, endPoint x: 603, endPoint y: 141, distance: 114.0
click at [603, 141] on div "[PERSON_NAME]🥰🥰🥰💜💜 Reachable" at bounding box center [716, 124] width 258 height 95
click at [605, 294] on div "Tags See All" at bounding box center [716, 298] width 258 height 38
click at [599, 306] on rect at bounding box center [597, 305] width 12 height 3
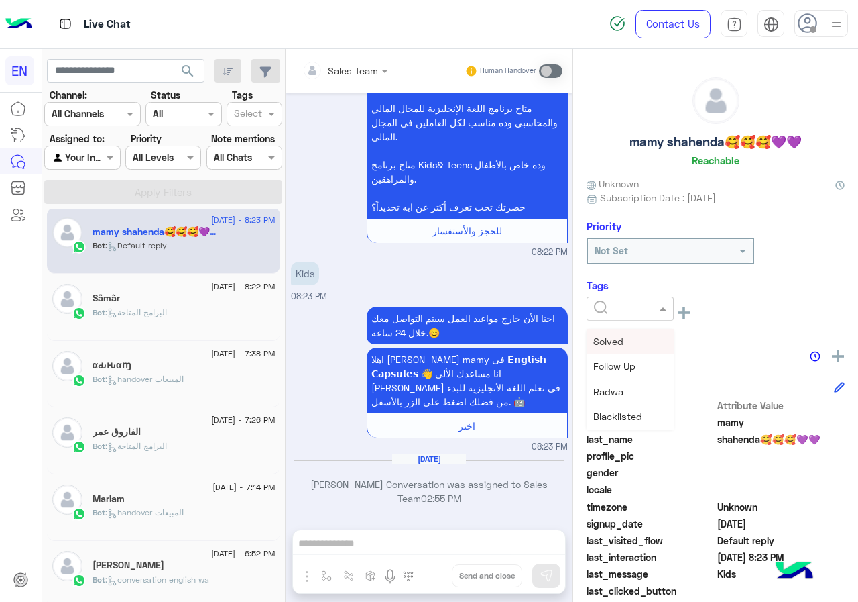
click at [640, 304] on div at bounding box center [631, 307] width 86 height 15
click at [632, 391] on span "[PERSON_NAME]" at bounding box center [630, 391] width 73 height 11
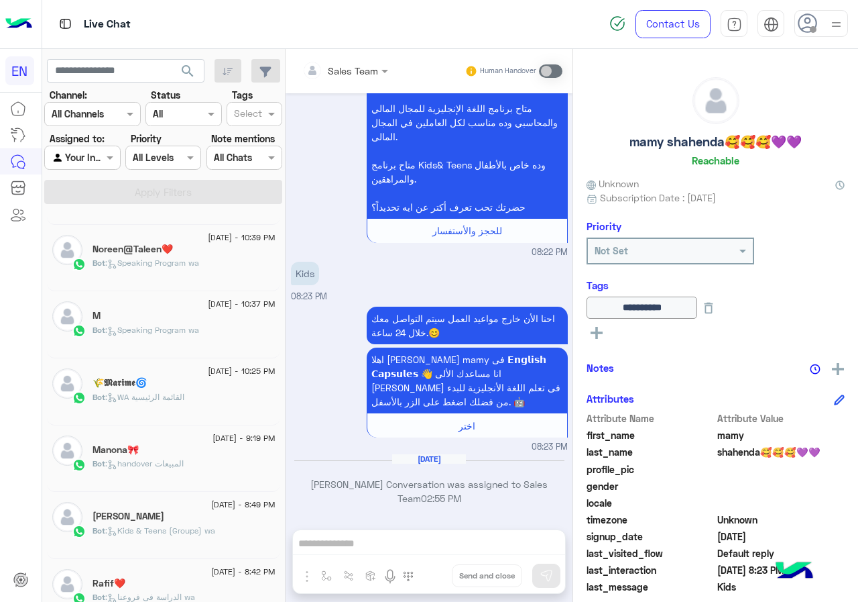
scroll to position [879, 0]
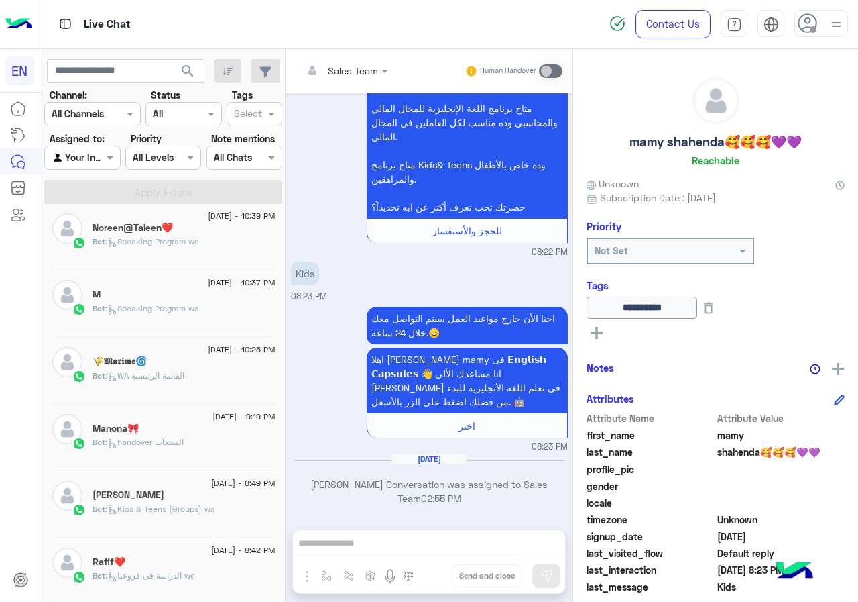
click at [223, 563] on div "Rafif❤️" at bounding box center [184, 563] width 183 height 14
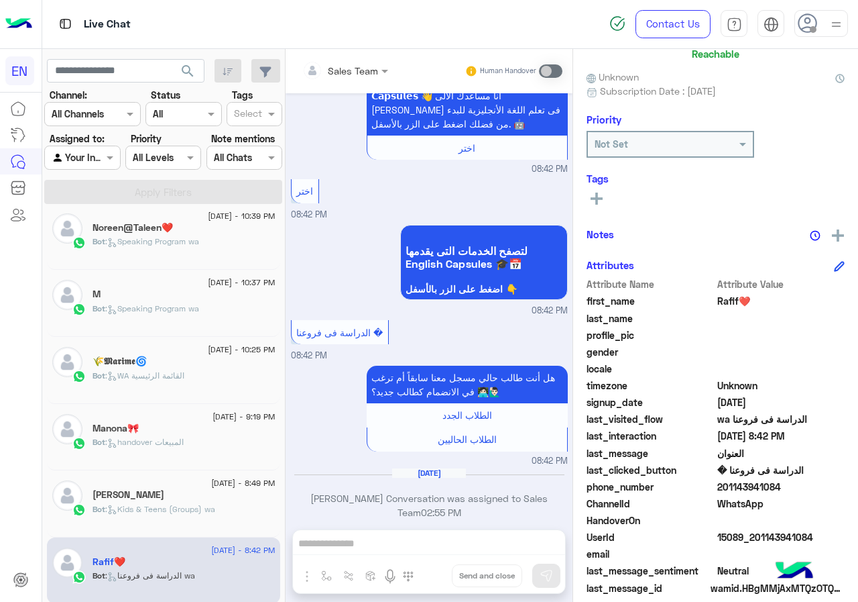
scroll to position [121, 0]
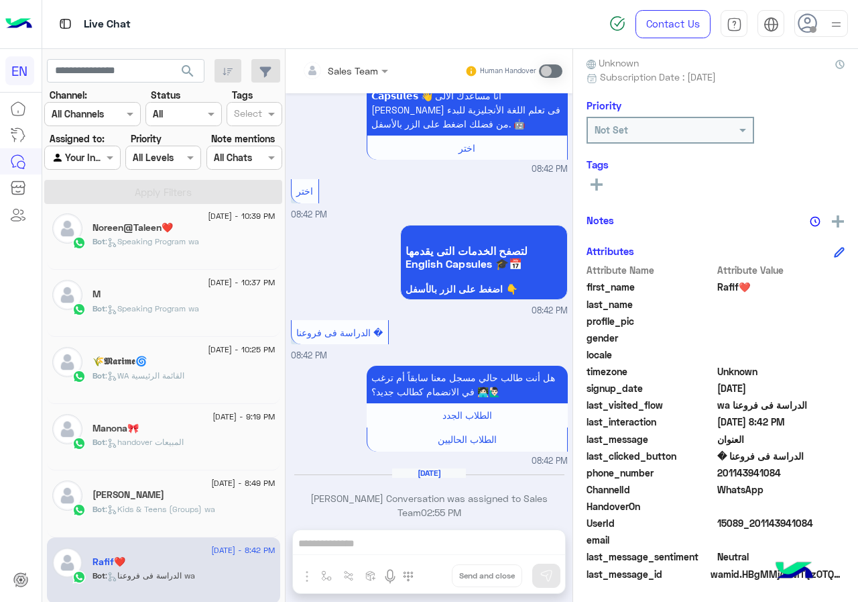
drag, startPoint x: 722, startPoint y: 473, endPoint x: 777, endPoint y: 473, distance: 55.7
click at [777, 473] on span "201143941084" at bounding box center [782, 472] width 128 height 14
